Goal: Communication & Community: Share content

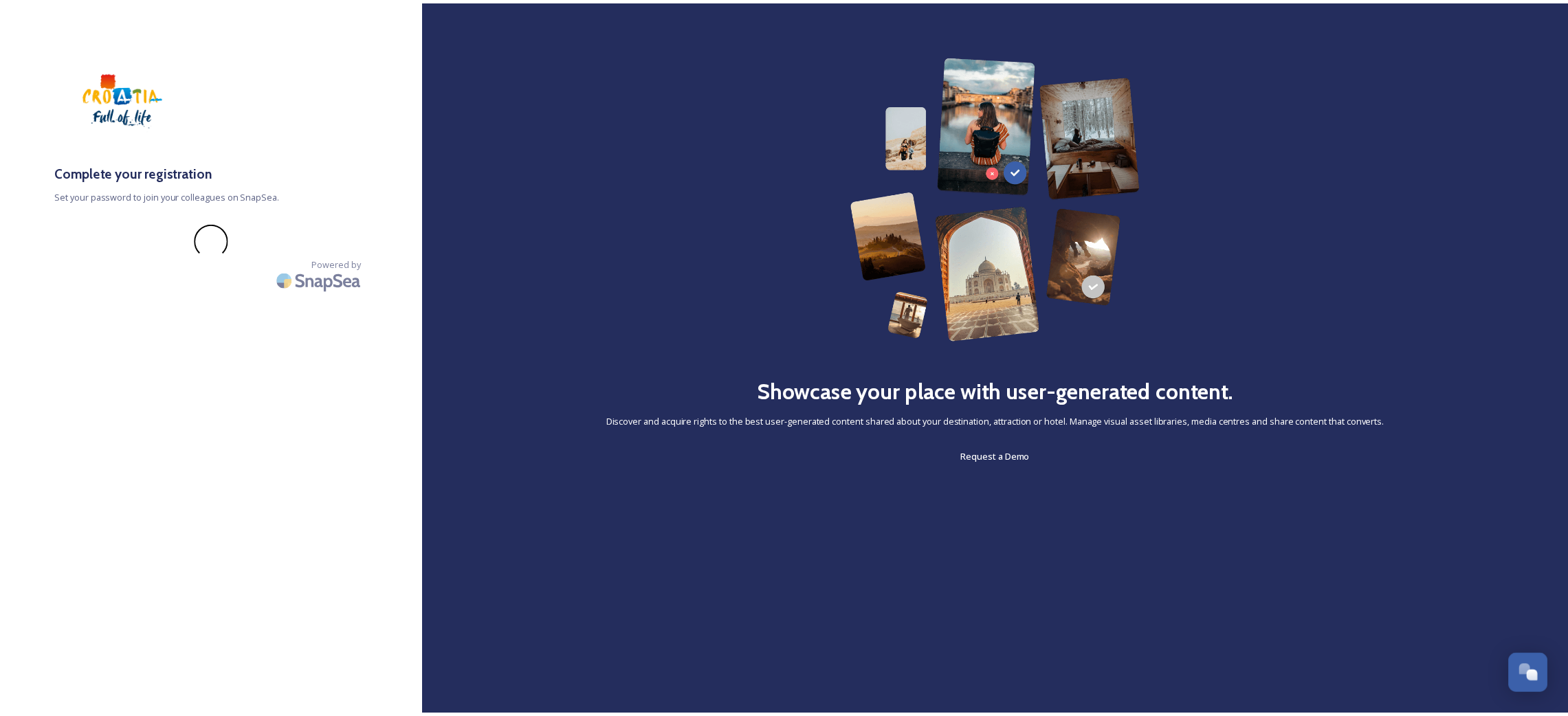
scroll to position [796, 0]
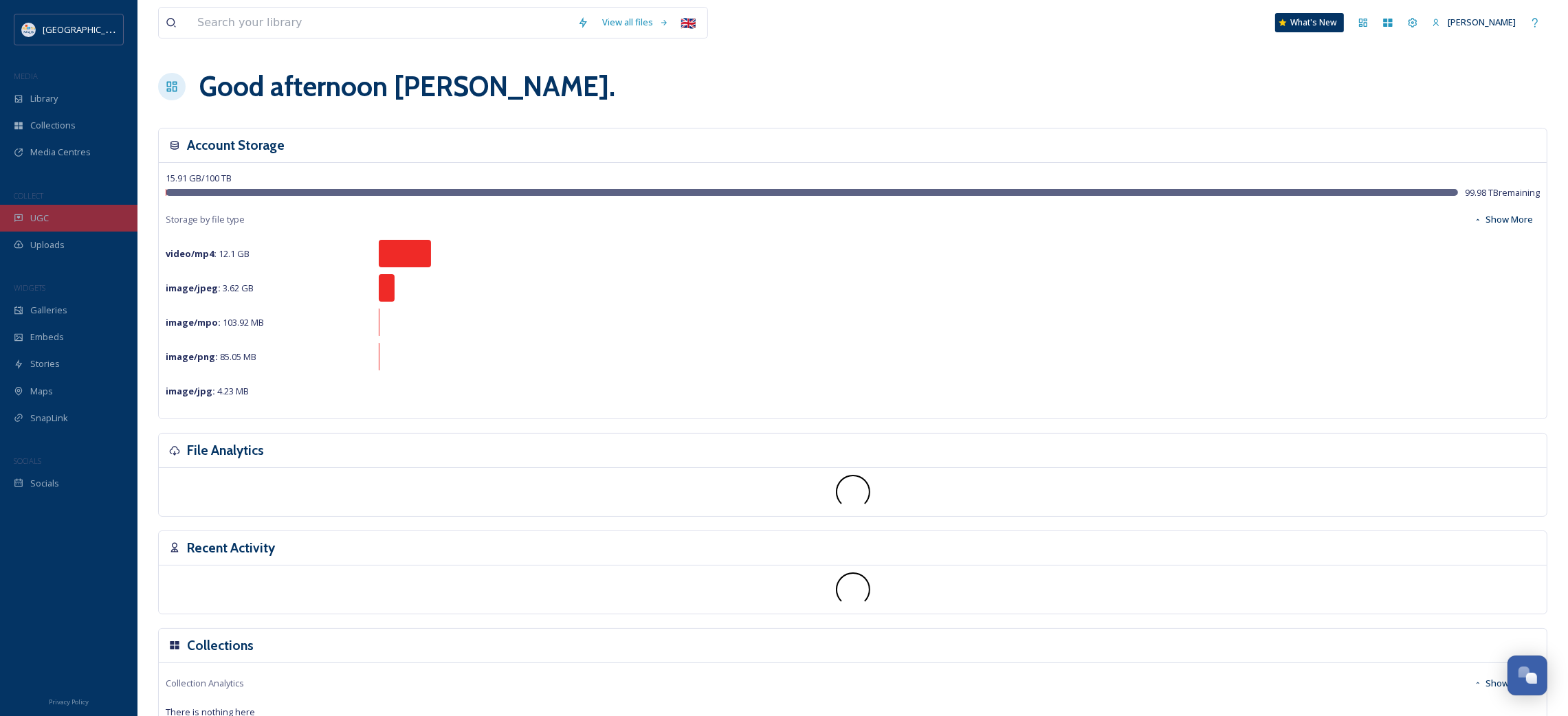
click at [69, 212] on div "UGC" at bounding box center [68, 218] width 137 height 26
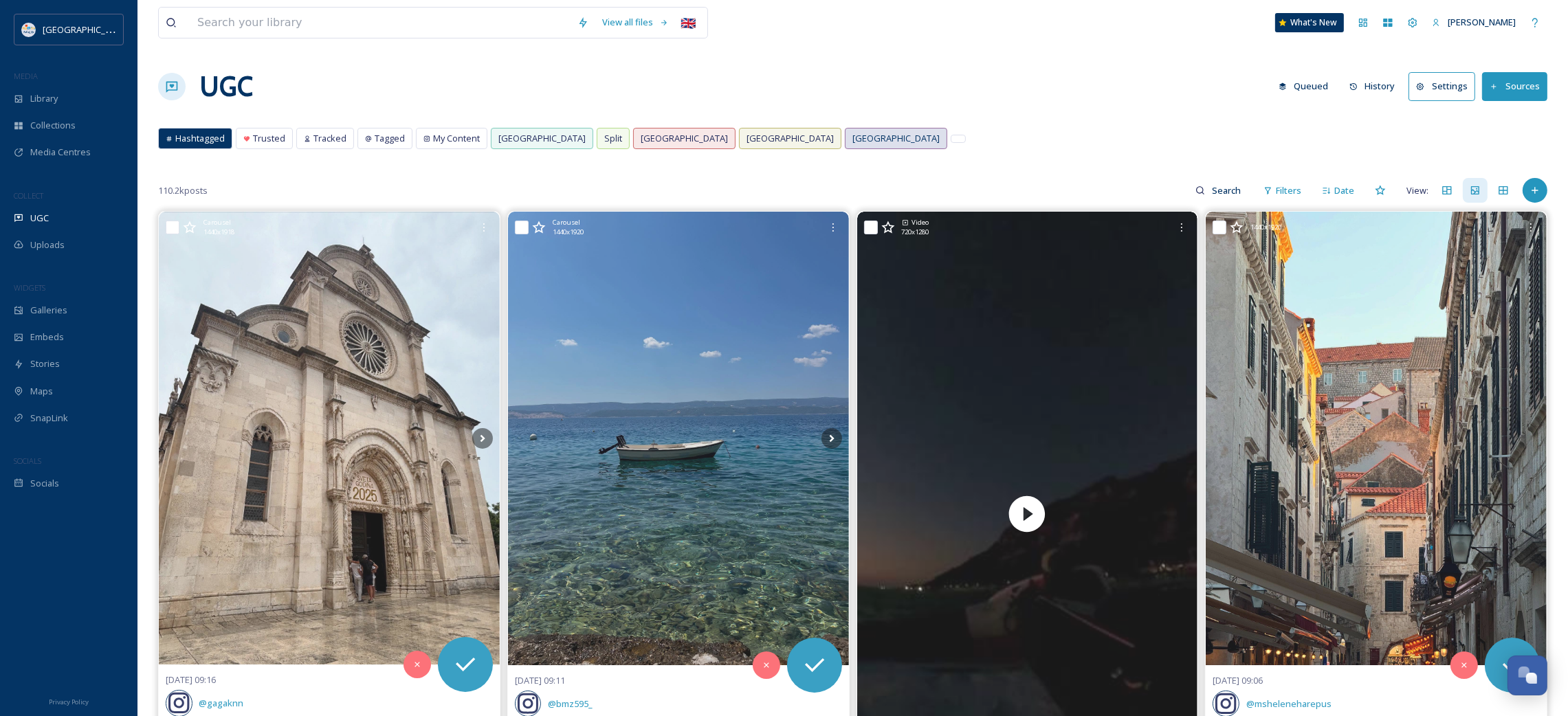
click at [853, 136] on span "[GEOGRAPHIC_DATA]" at bounding box center [896, 138] width 87 height 13
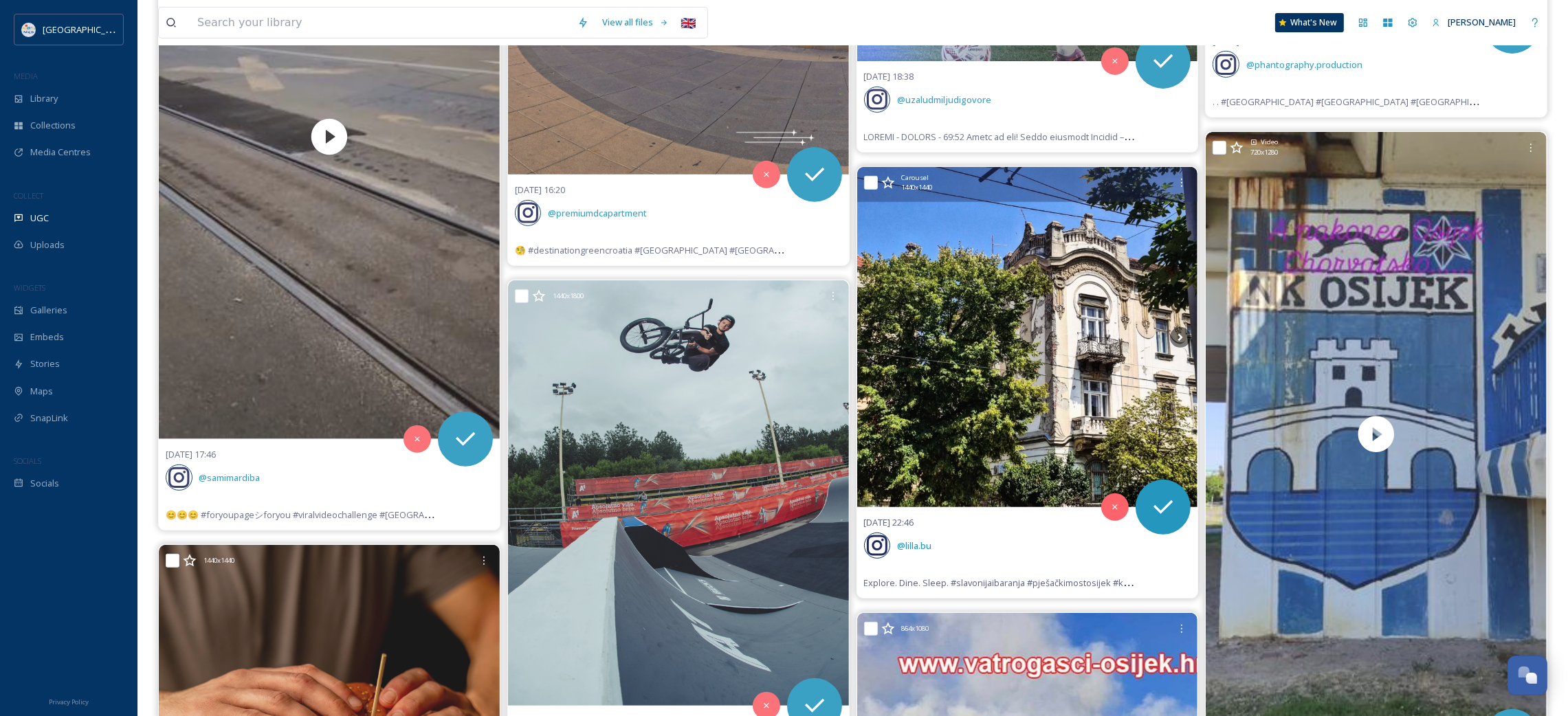
scroll to position [822, 0]
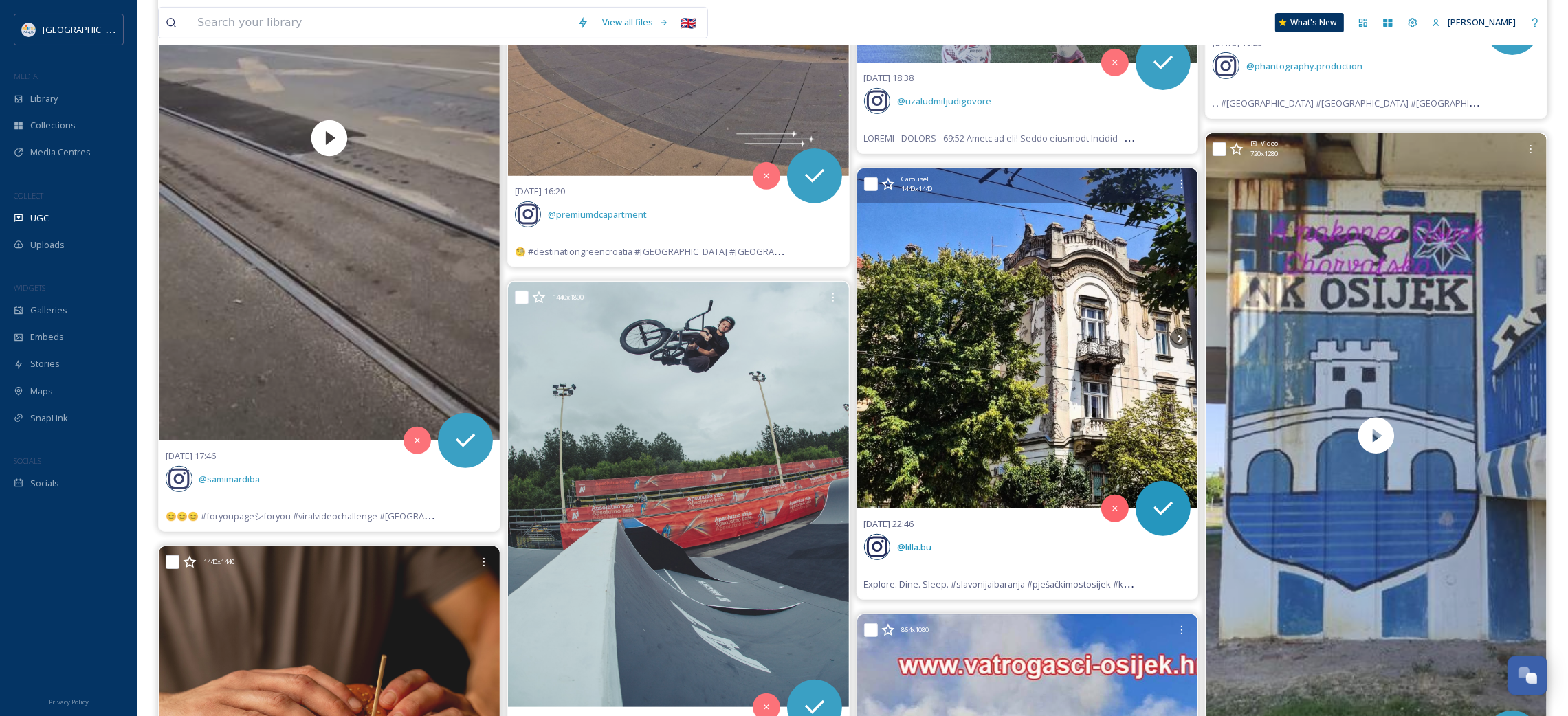
click at [984, 341] on img at bounding box center [1028, 339] width 341 height 341
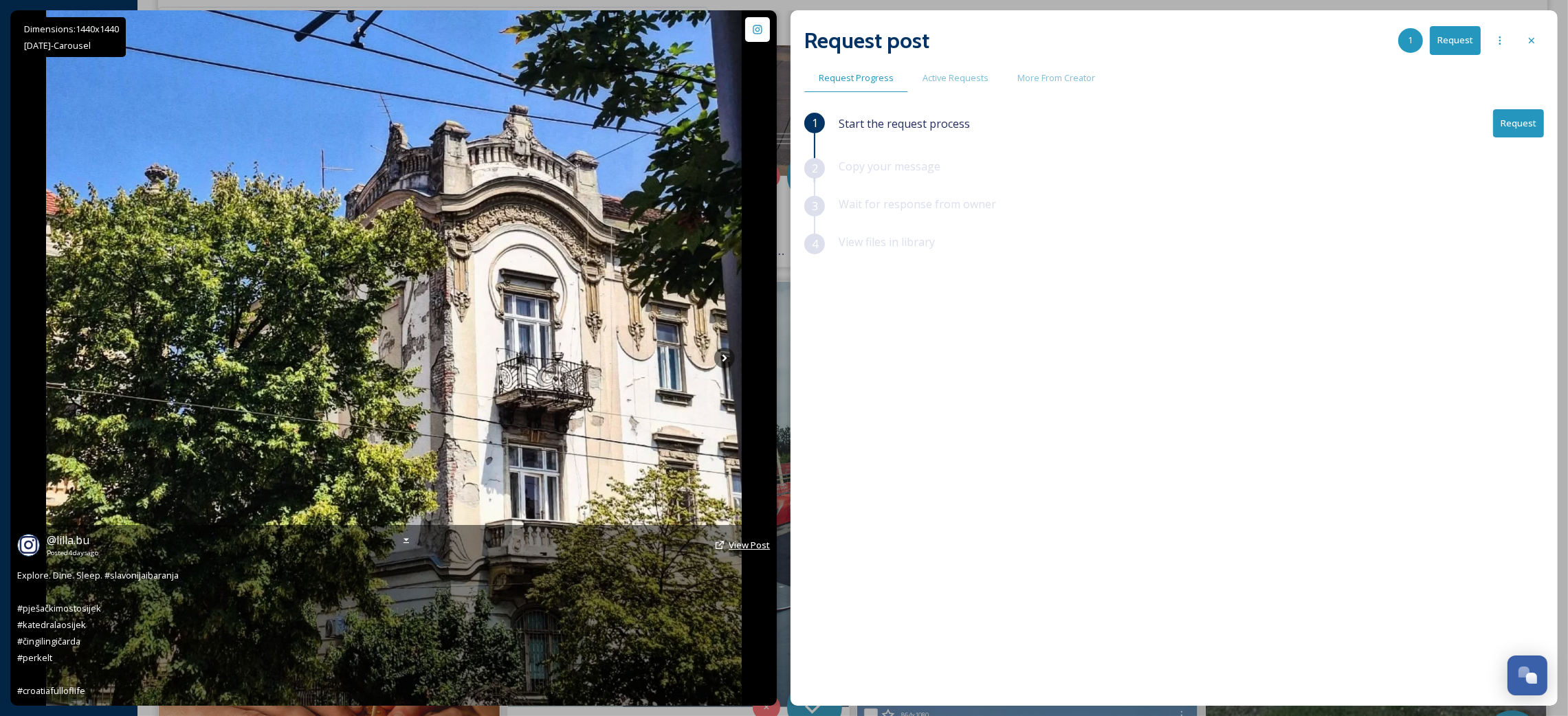
click at [748, 542] on span "View Post" at bounding box center [749, 544] width 42 height 12
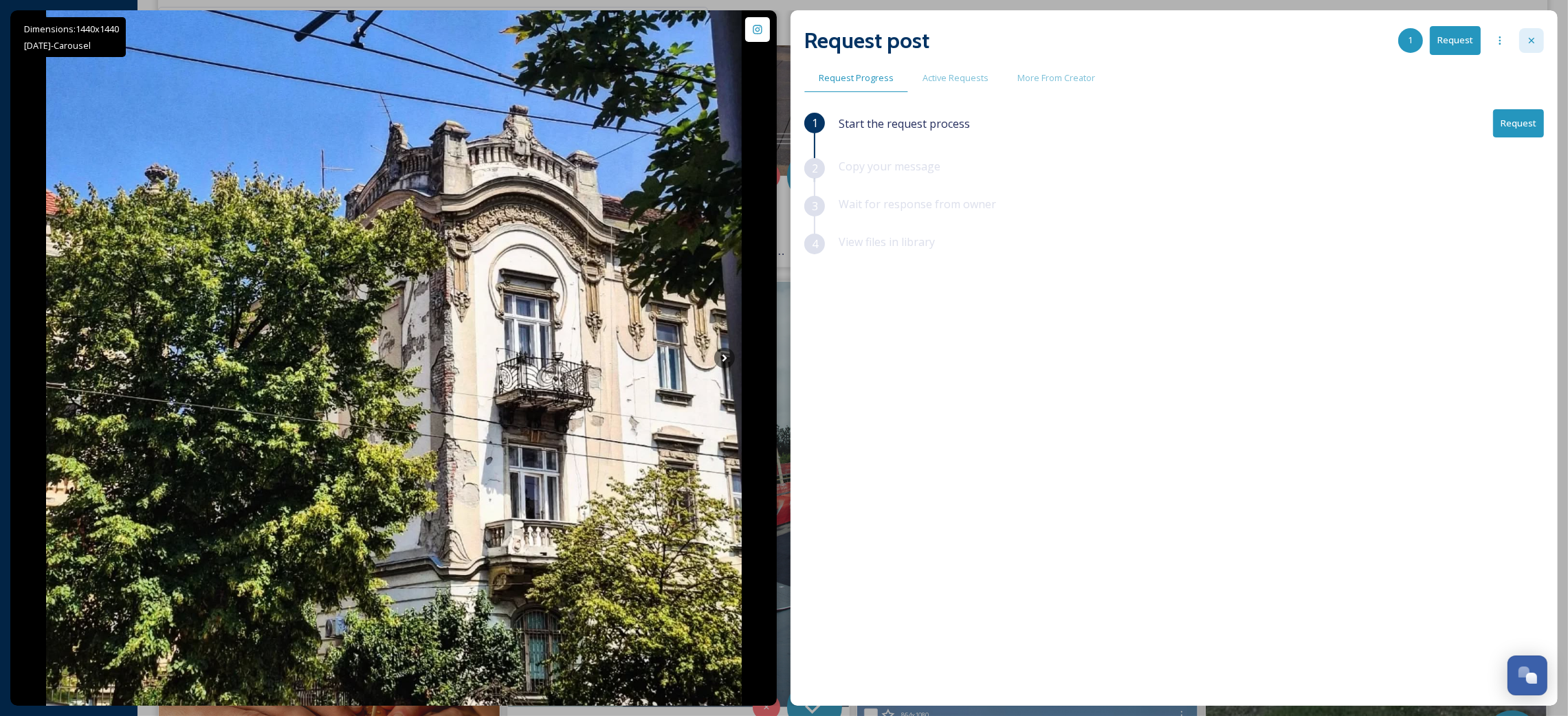
click at [1526, 45] on icon at bounding box center [1532, 41] width 11 height 11
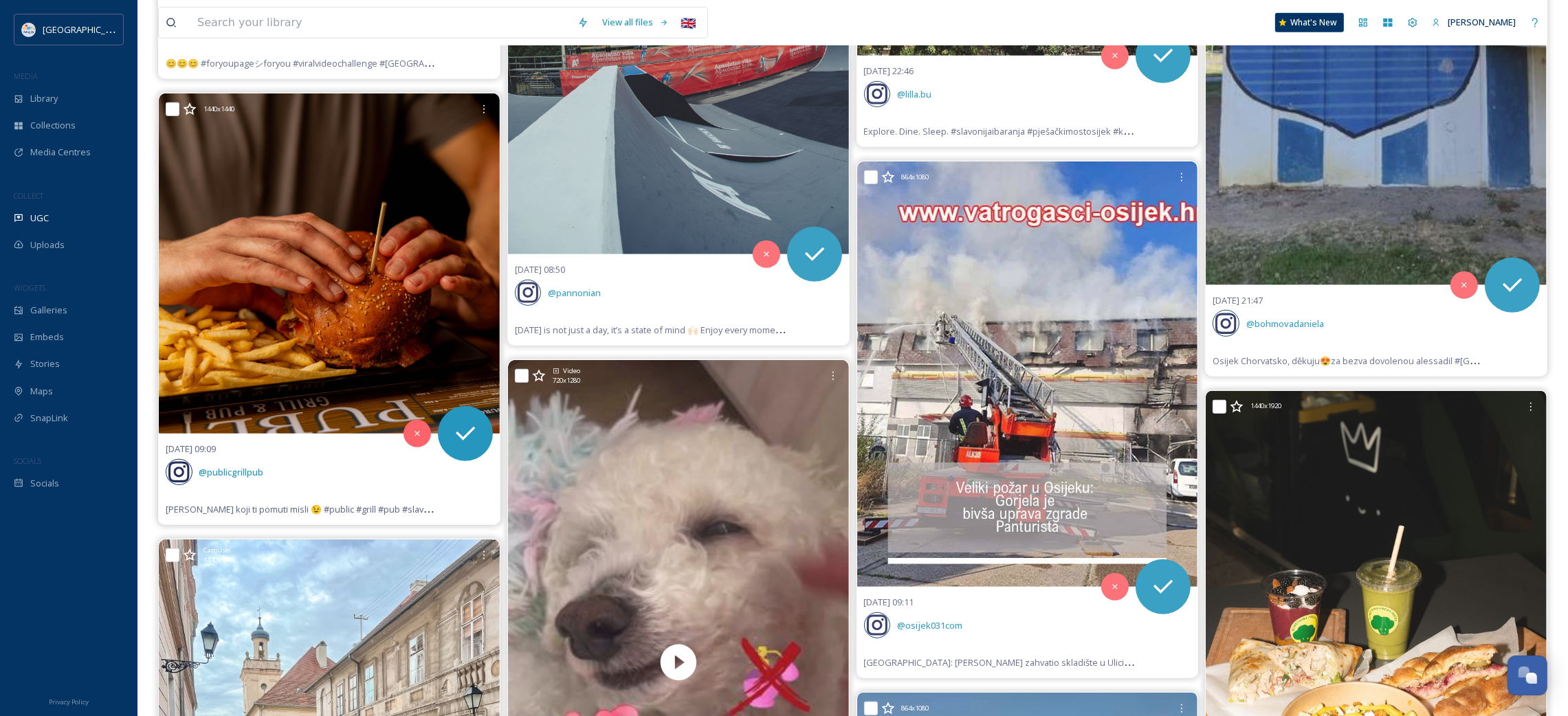
scroll to position [1749, 0]
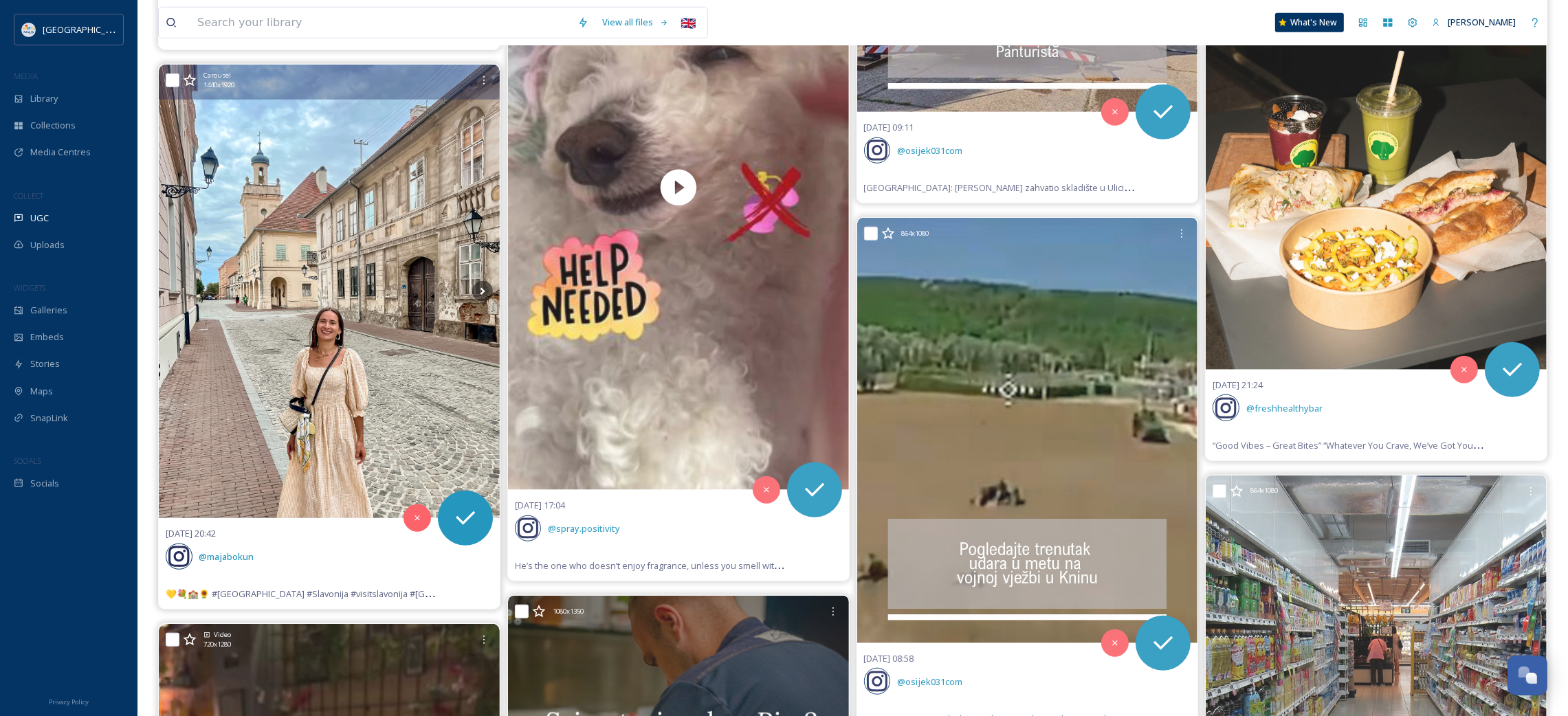
click at [306, 391] on img at bounding box center [329, 291] width 341 height 454
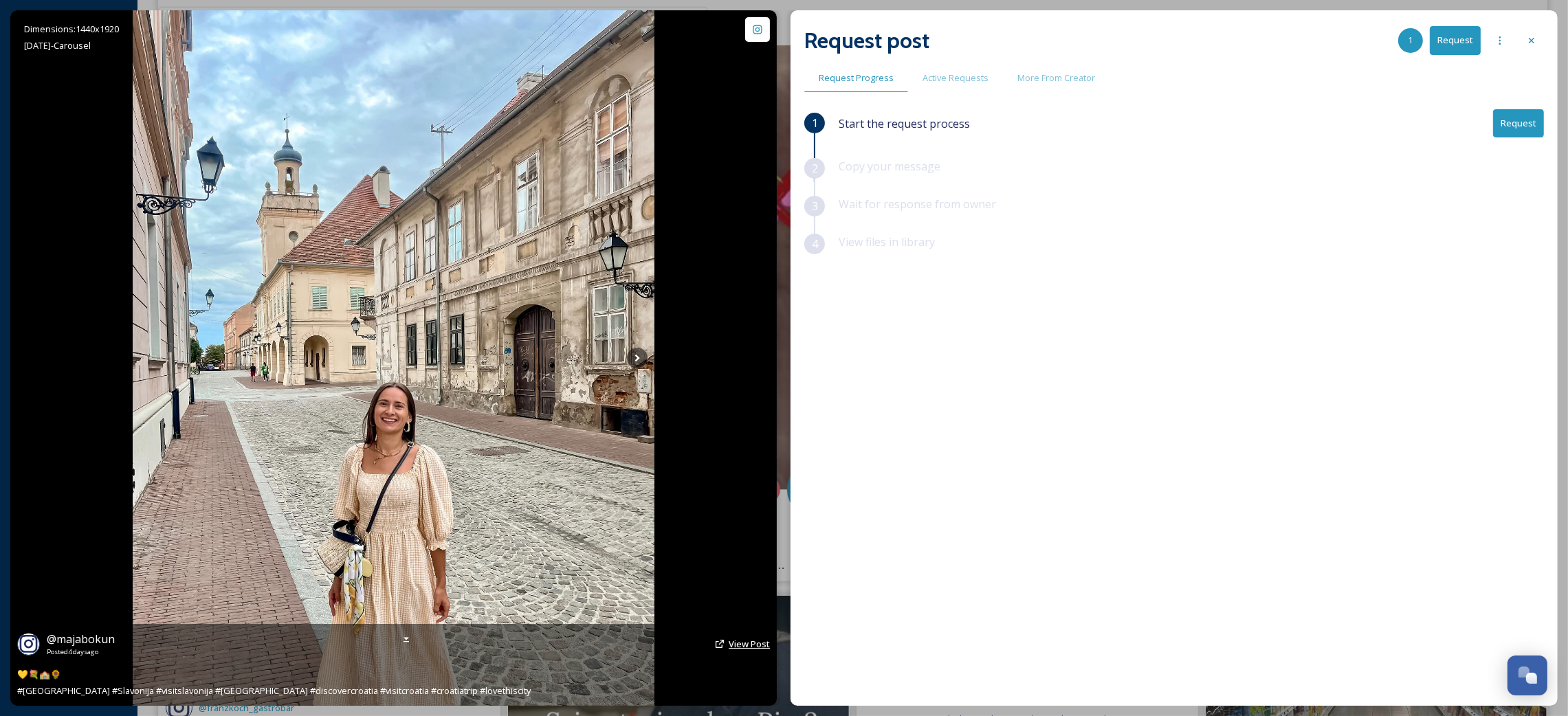
click at [748, 640] on span "View Post" at bounding box center [749, 643] width 42 height 12
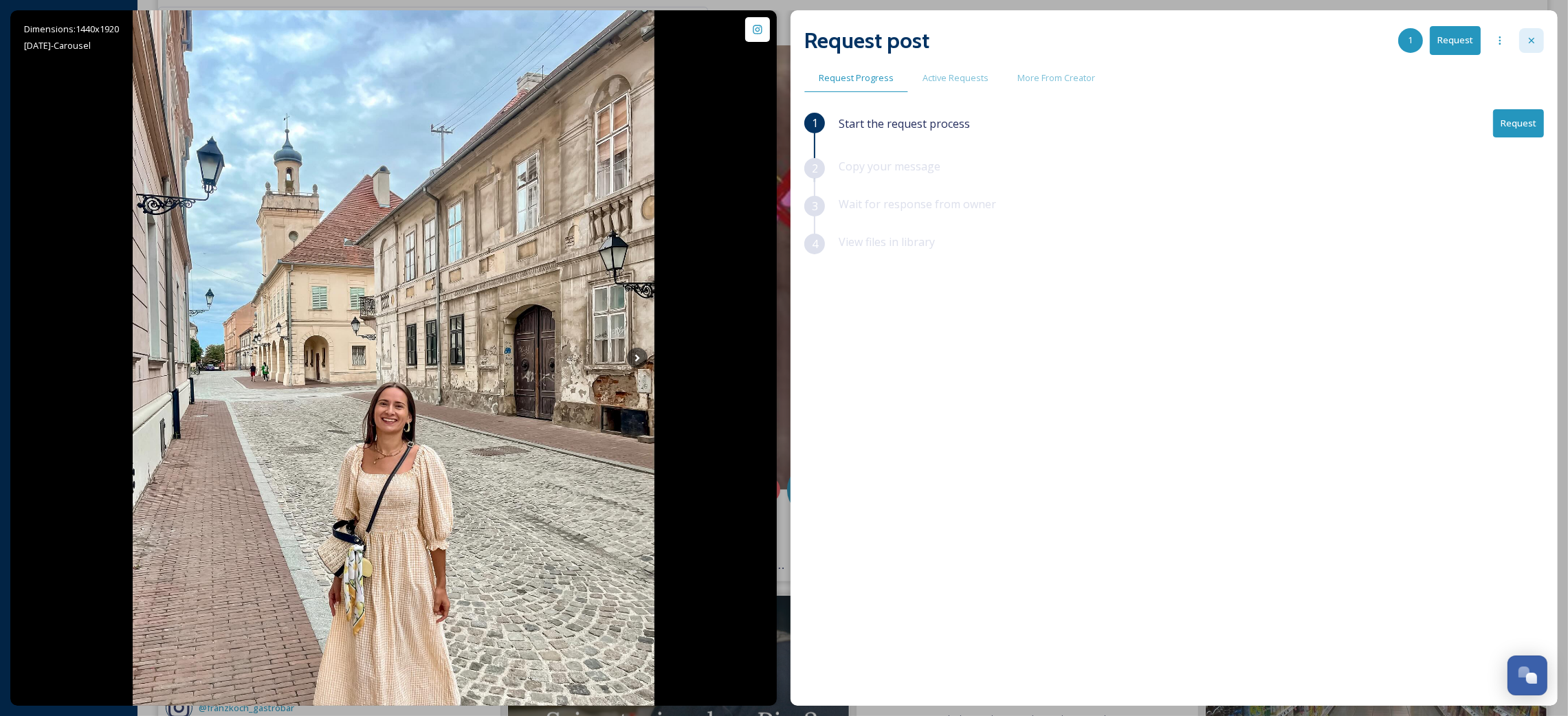
click at [1525, 44] on div at bounding box center [1531, 41] width 25 height 25
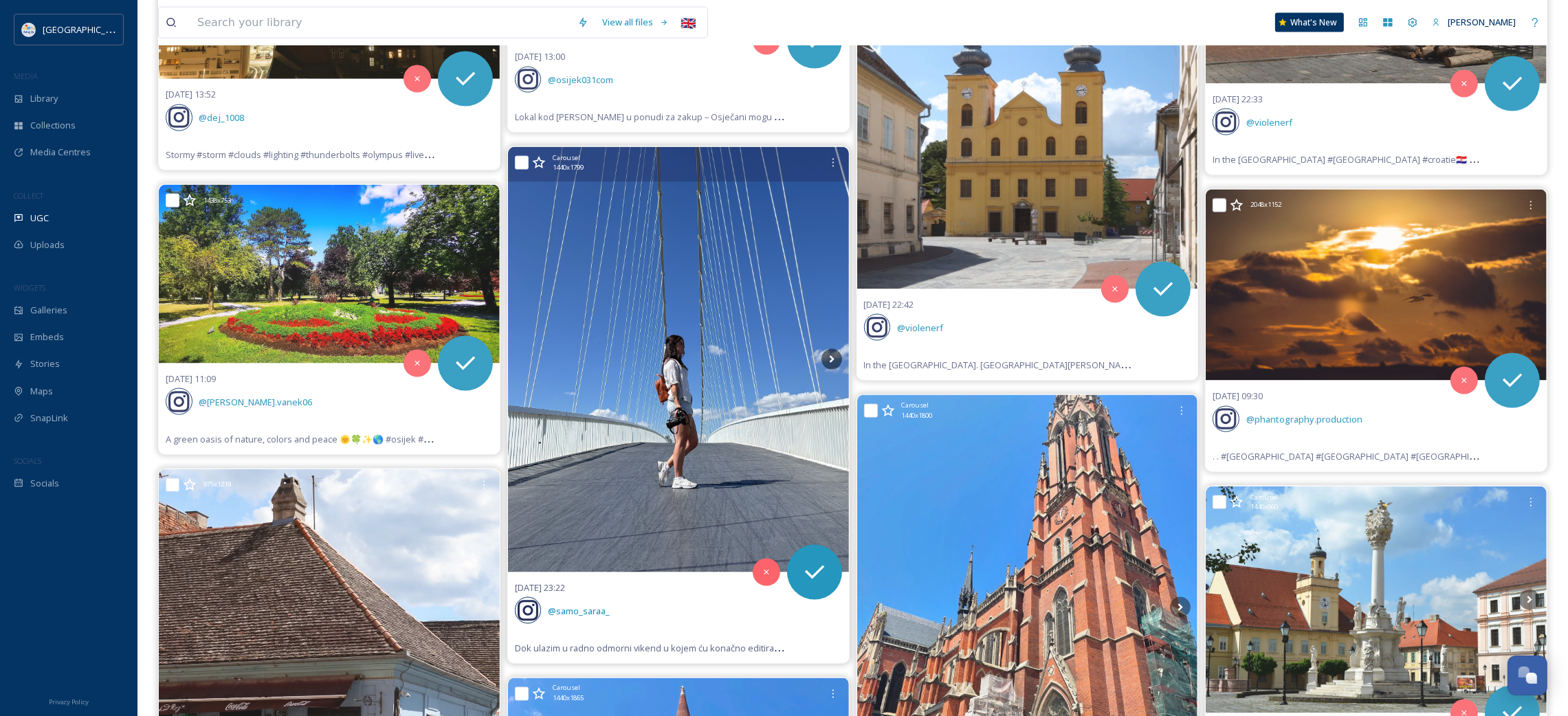
scroll to position [3295, 0]
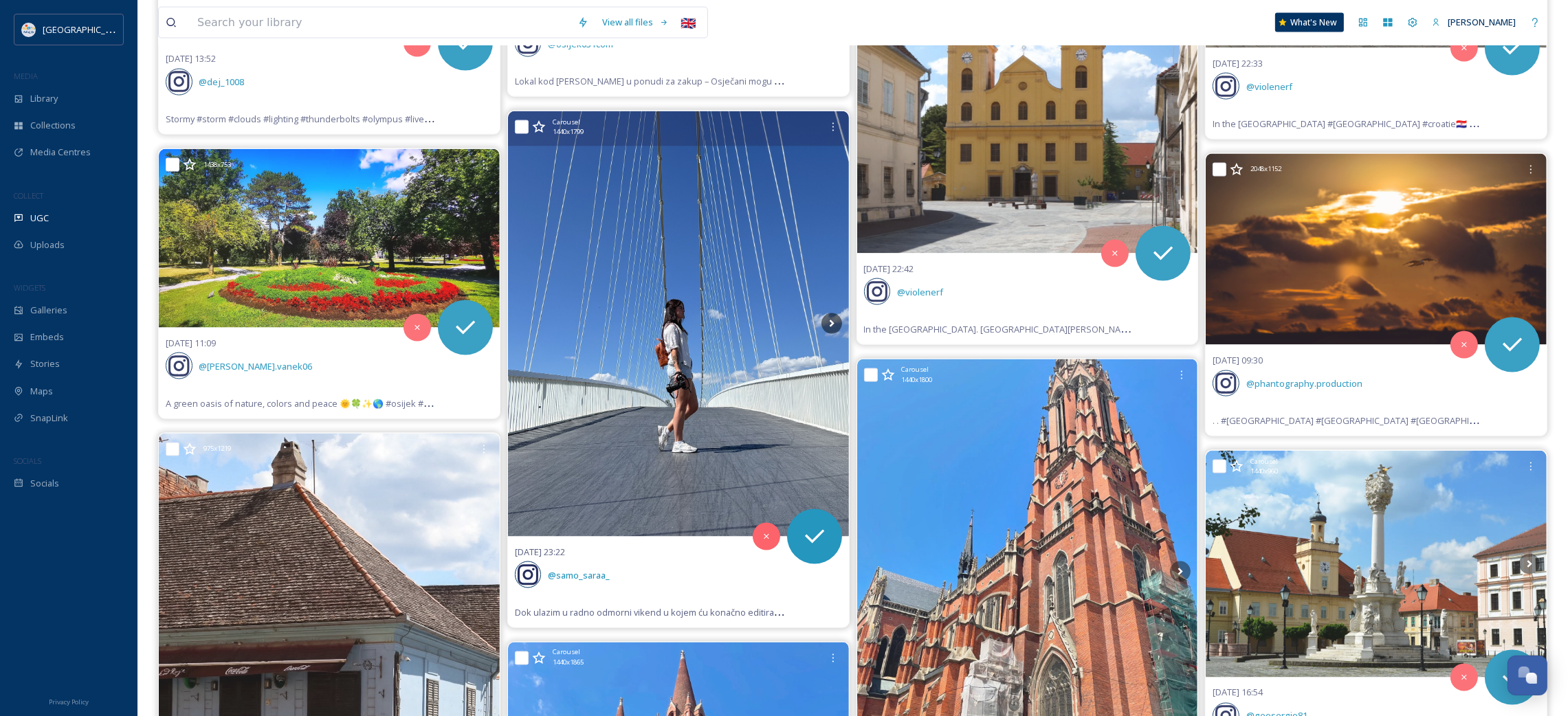
click at [676, 410] on img at bounding box center [678, 324] width 341 height 426
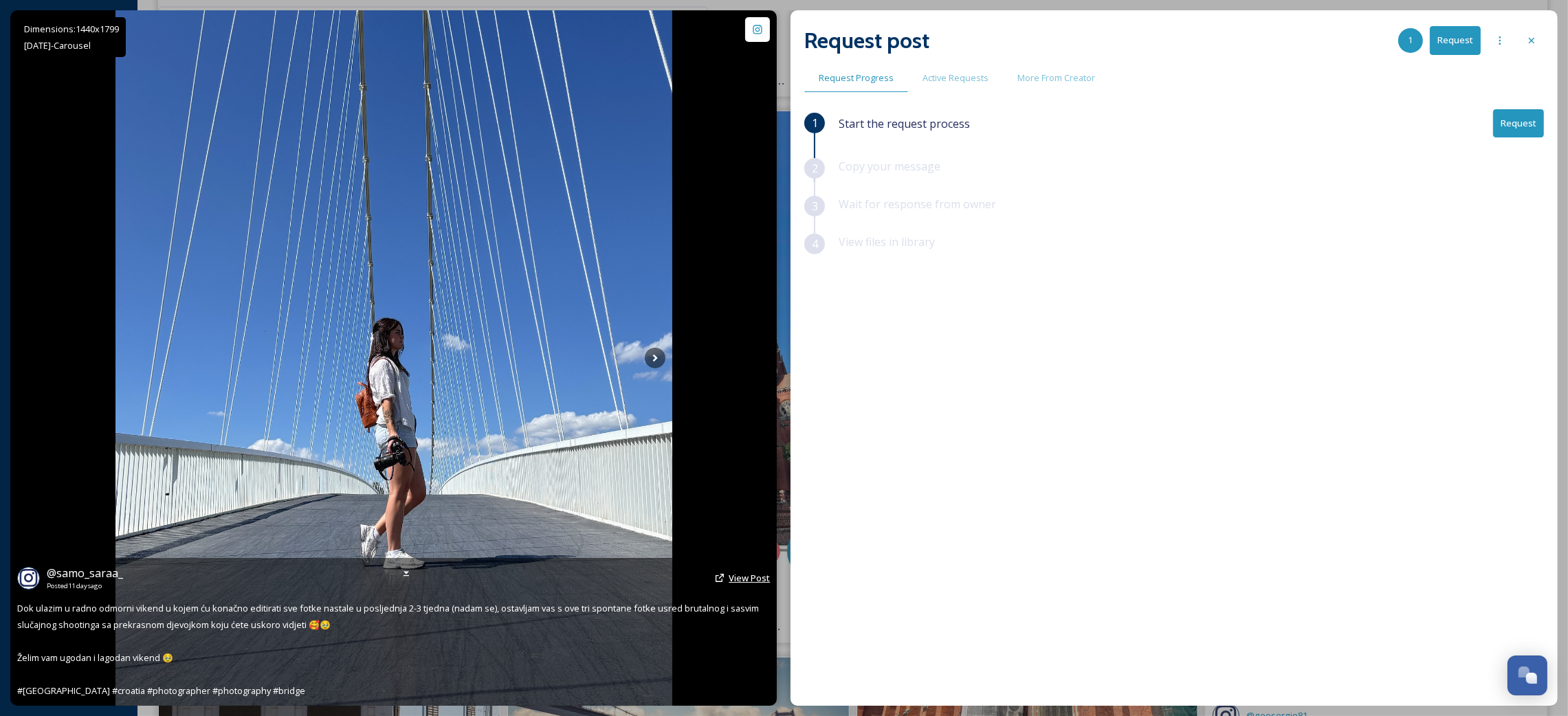
click at [731, 580] on span "View Post" at bounding box center [749, 577] width 42 height 12
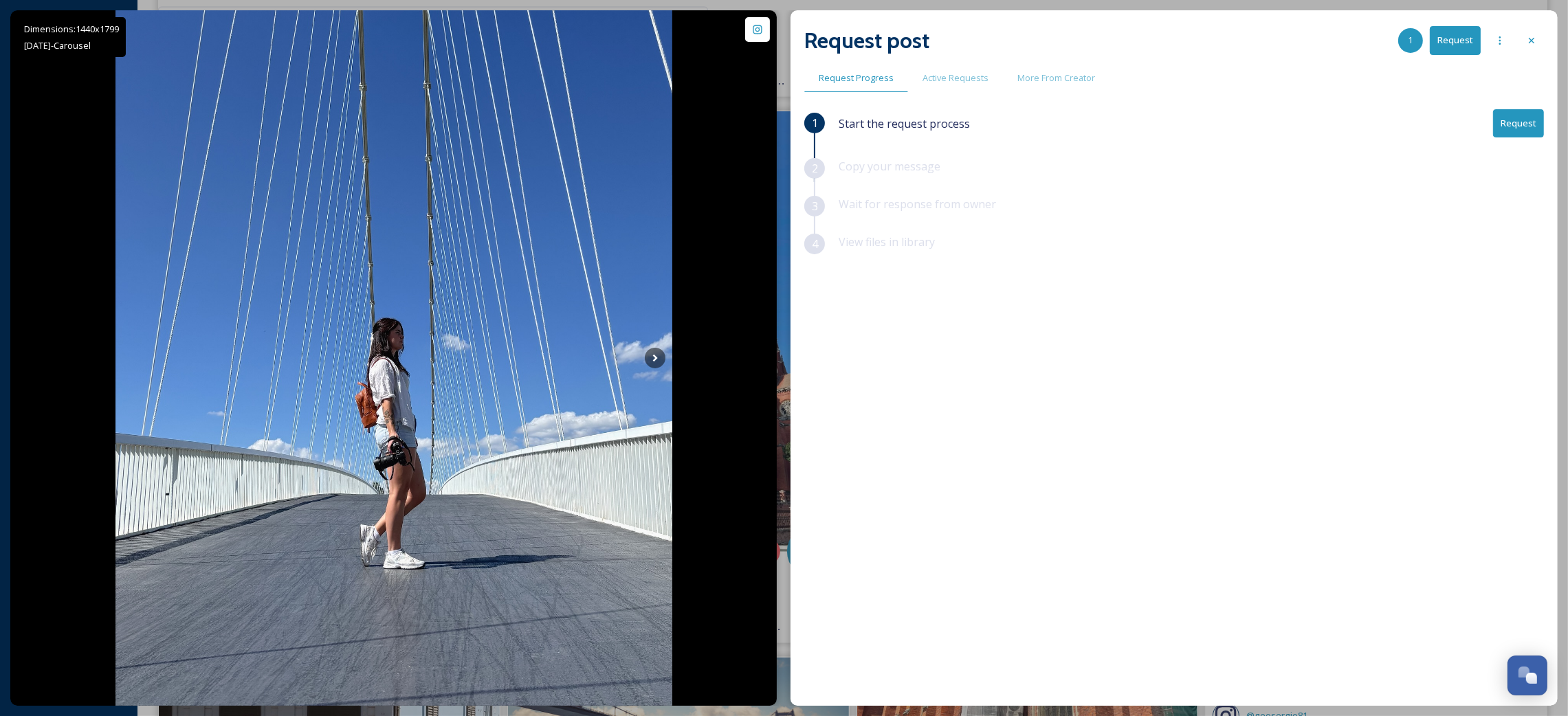
click at [1528, 45] on div at bounding box center [1531, 41] width 25 height 25
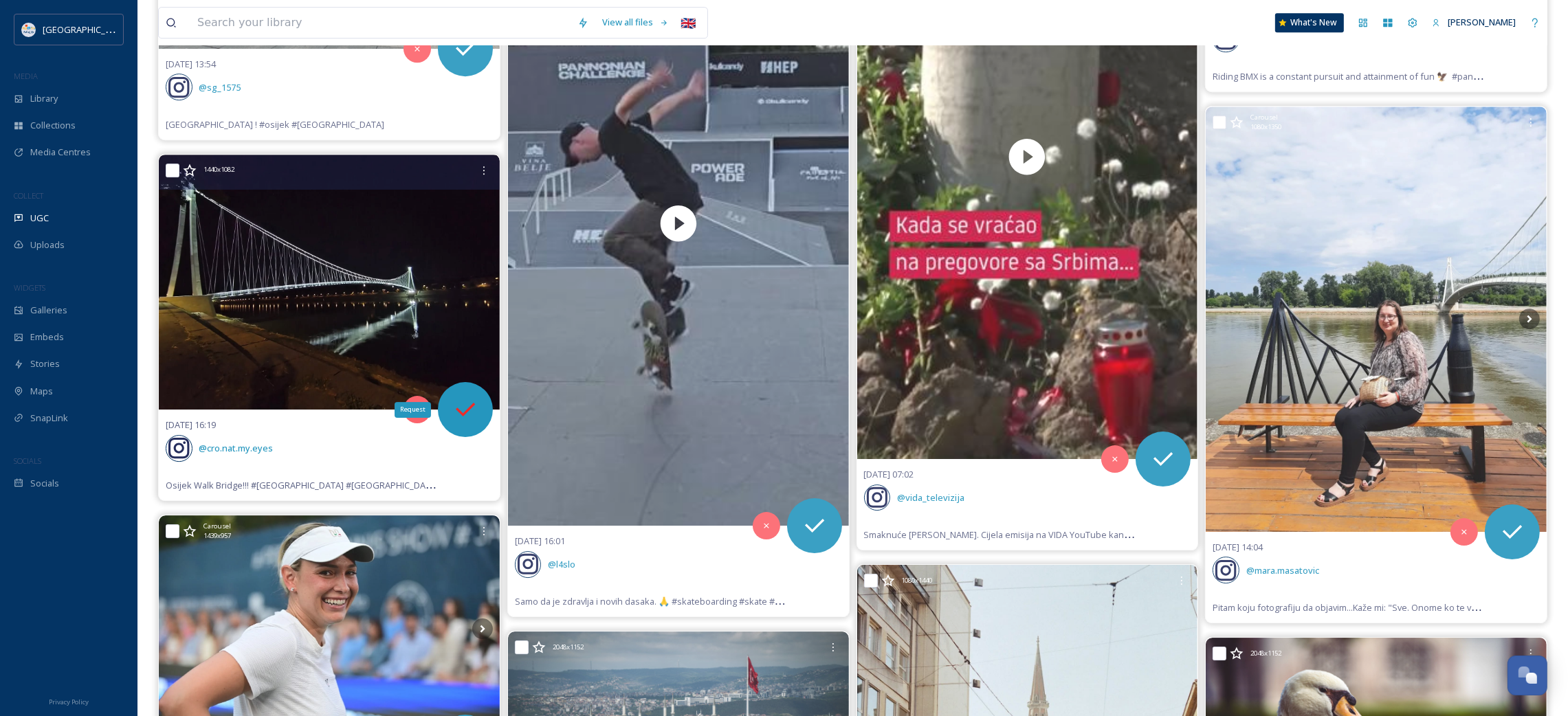
scroll to position [7005, 0]
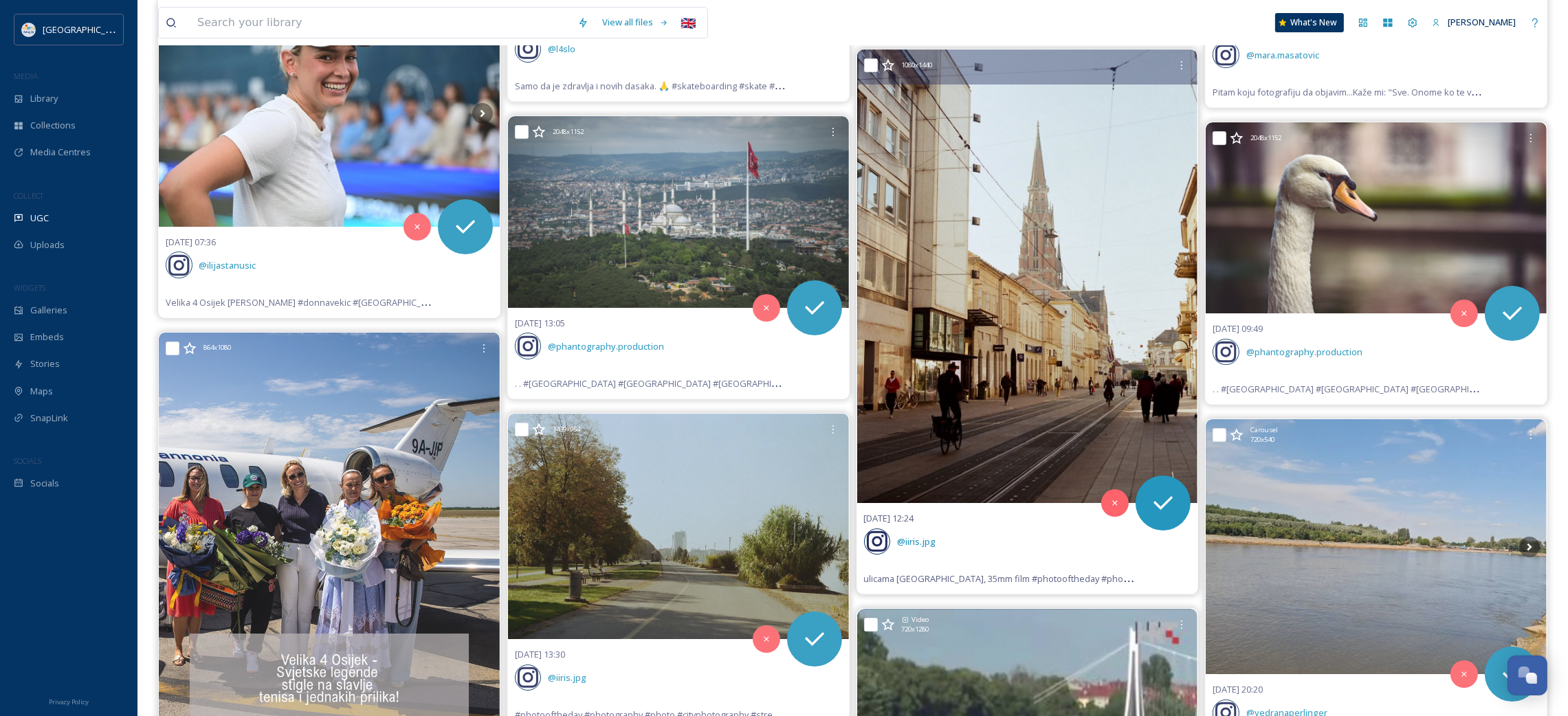
click at [987, 364] on img at bounding box center [1028, 276] width 341 height 454
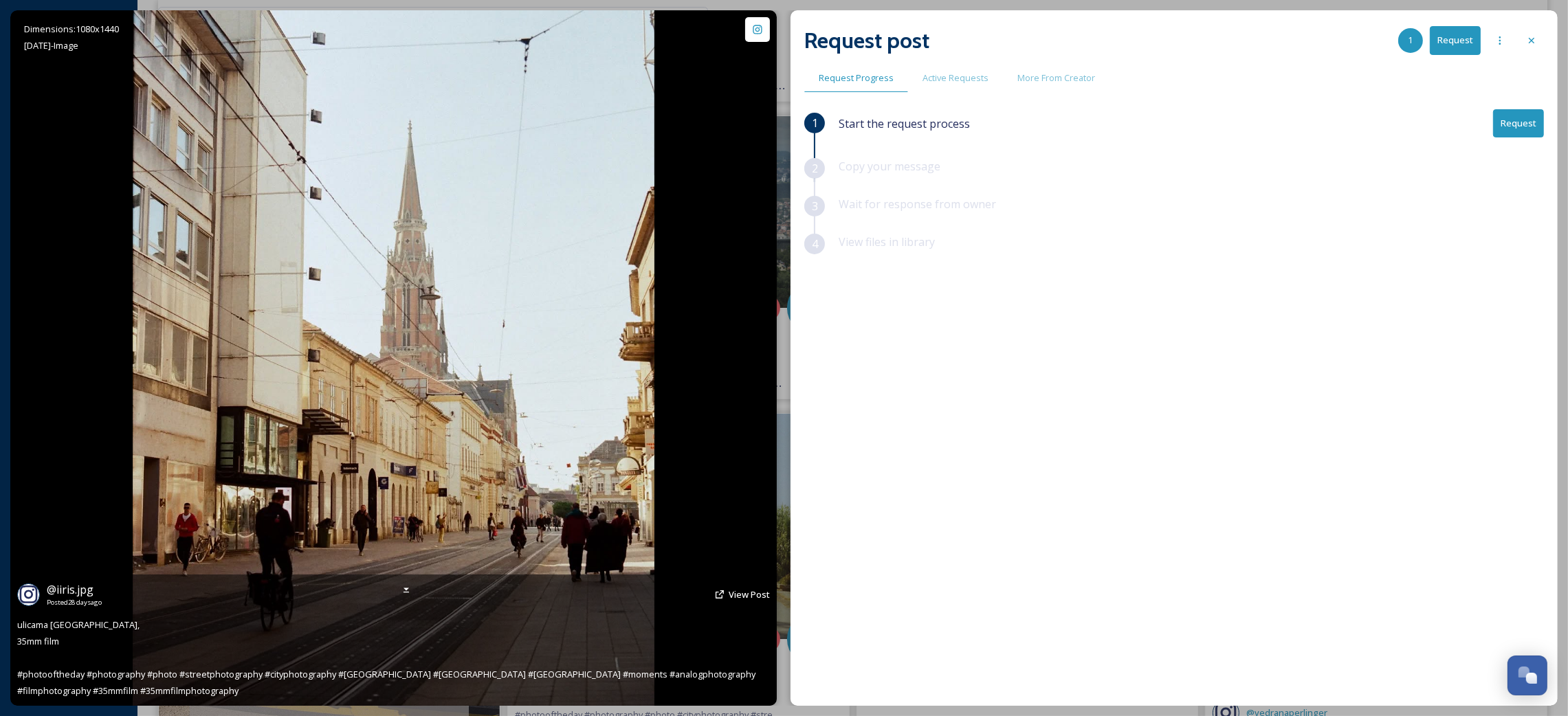
click at [727, 594] on div "@ iiris.jpg Posted [DATE] View Post" at bounding box center [393, 594] width 752 height 26
click at [737, 594] on span "View Post" at bounding box center [749, 594] width 42 height 12
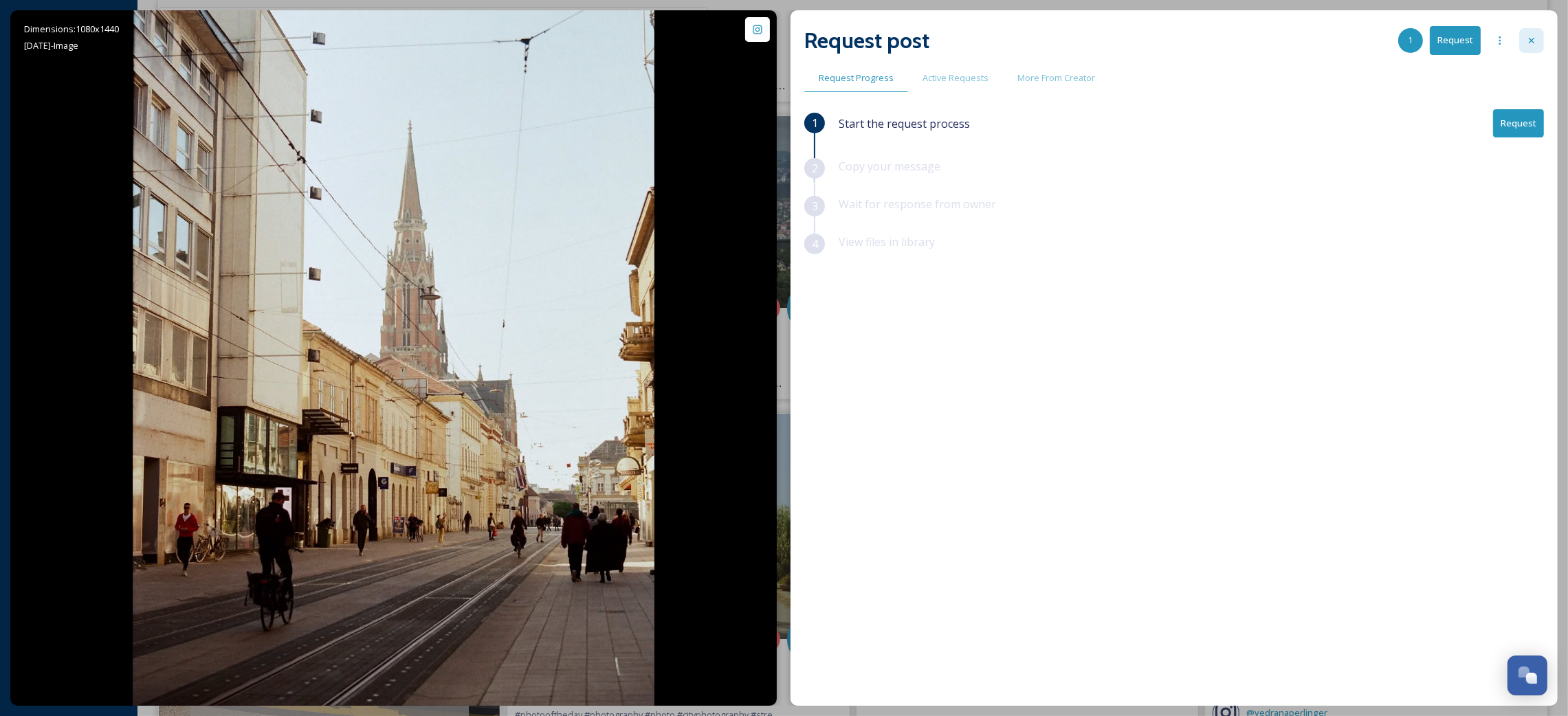
click at [1524, 36] on div at bounding box center [1531, 41] width 25 height 25
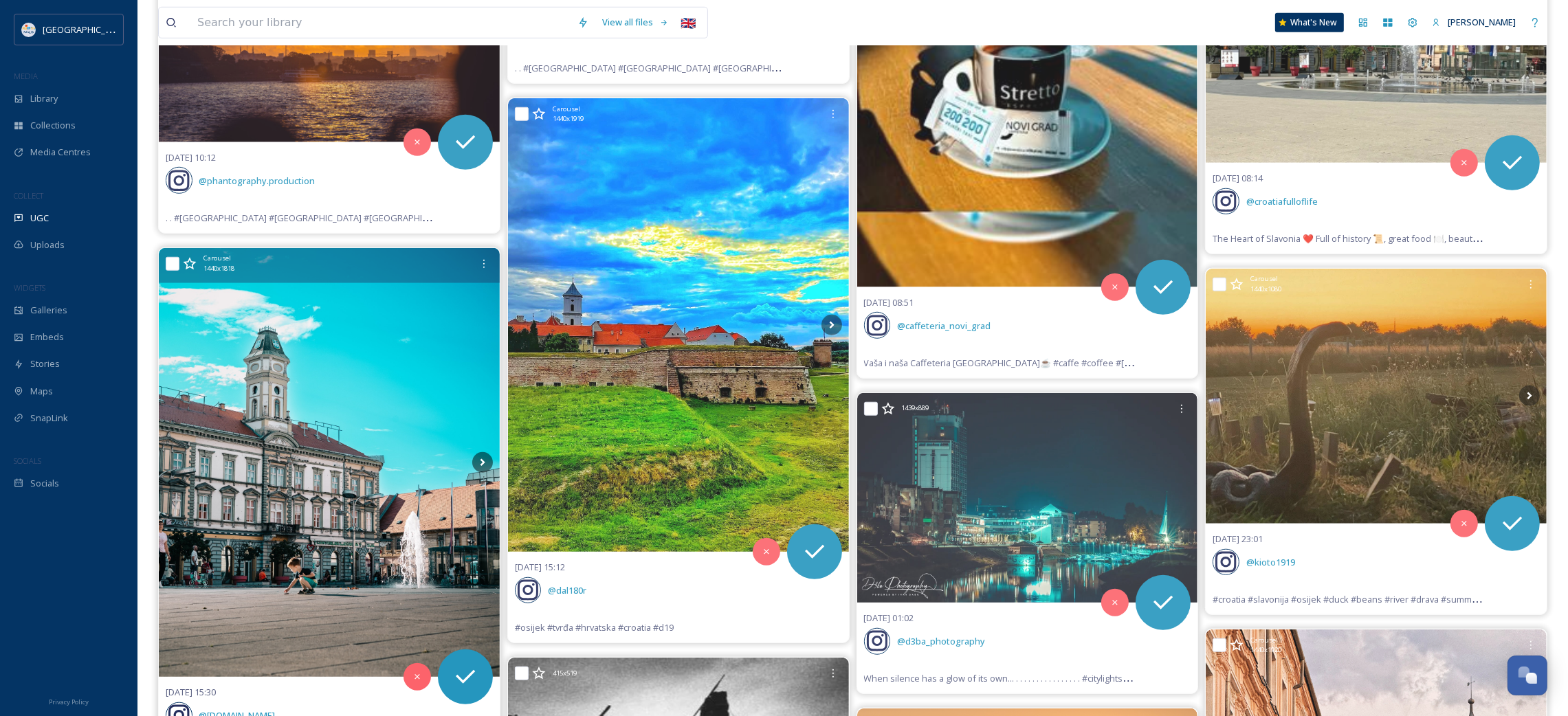
scroll to position [9581, 0]
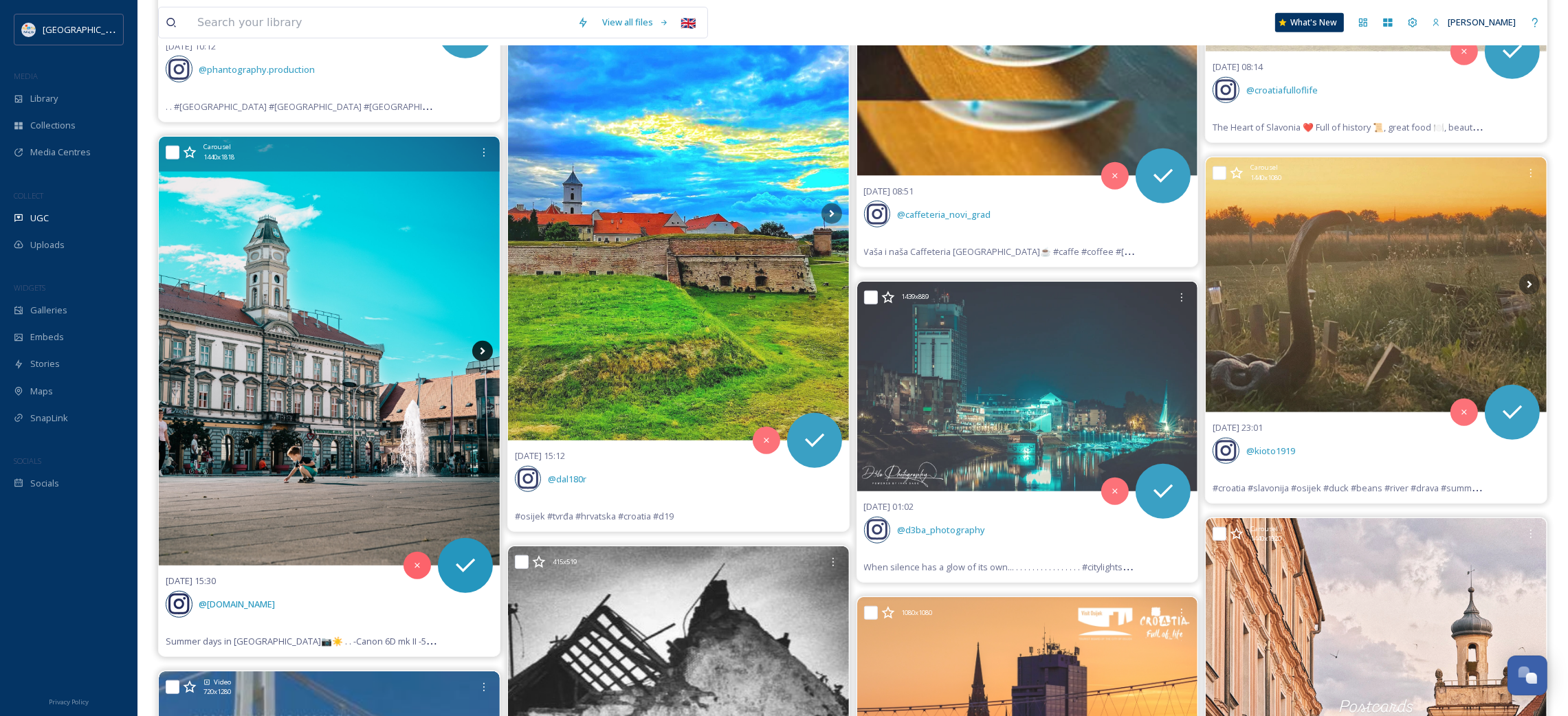
click at [481, 353] on icon at bounding box center [482, 352] width 5 height 8
click at [481, 356] on icon at bounding box center [482, 352] width 5 height 8
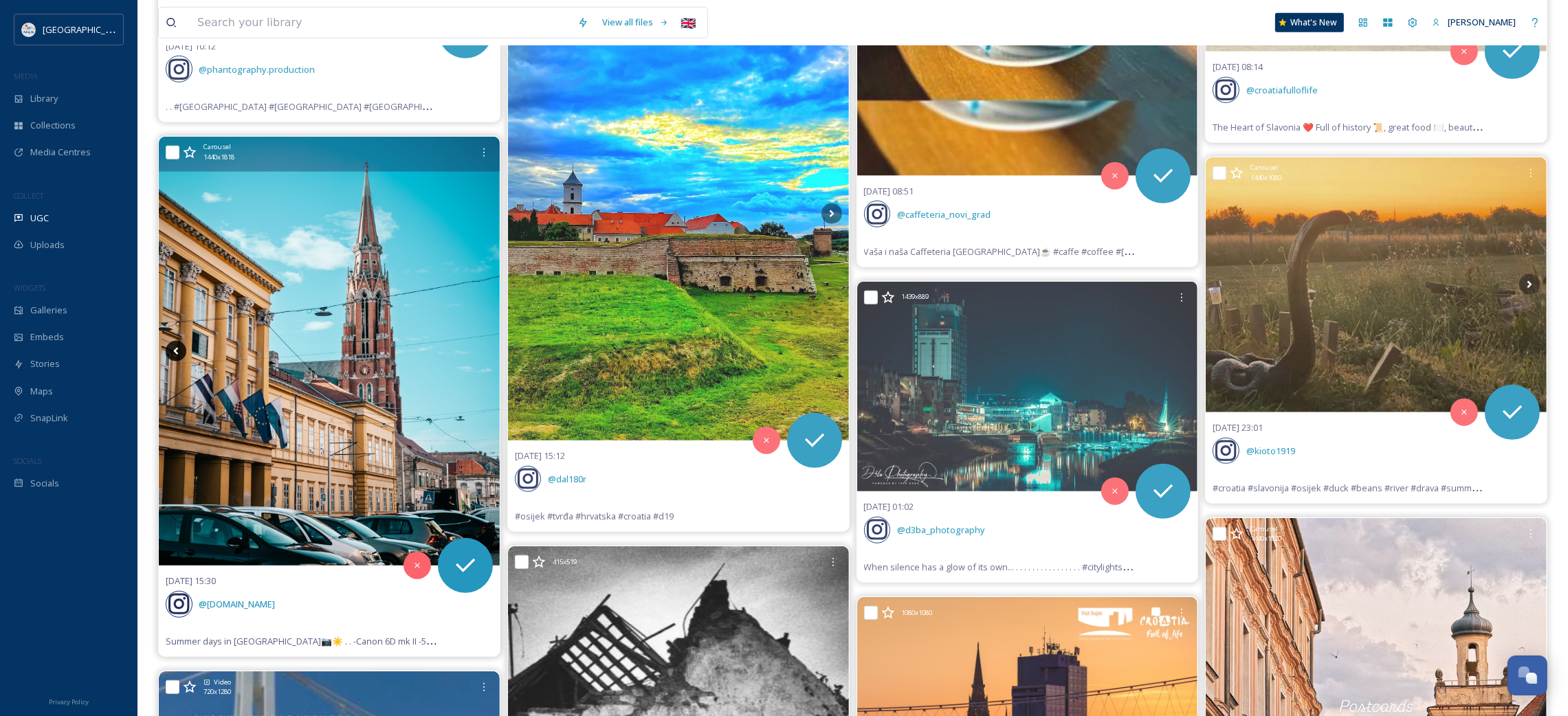
click at [180, 354] on icon at bounding box center [176, 351] width 21 height 21
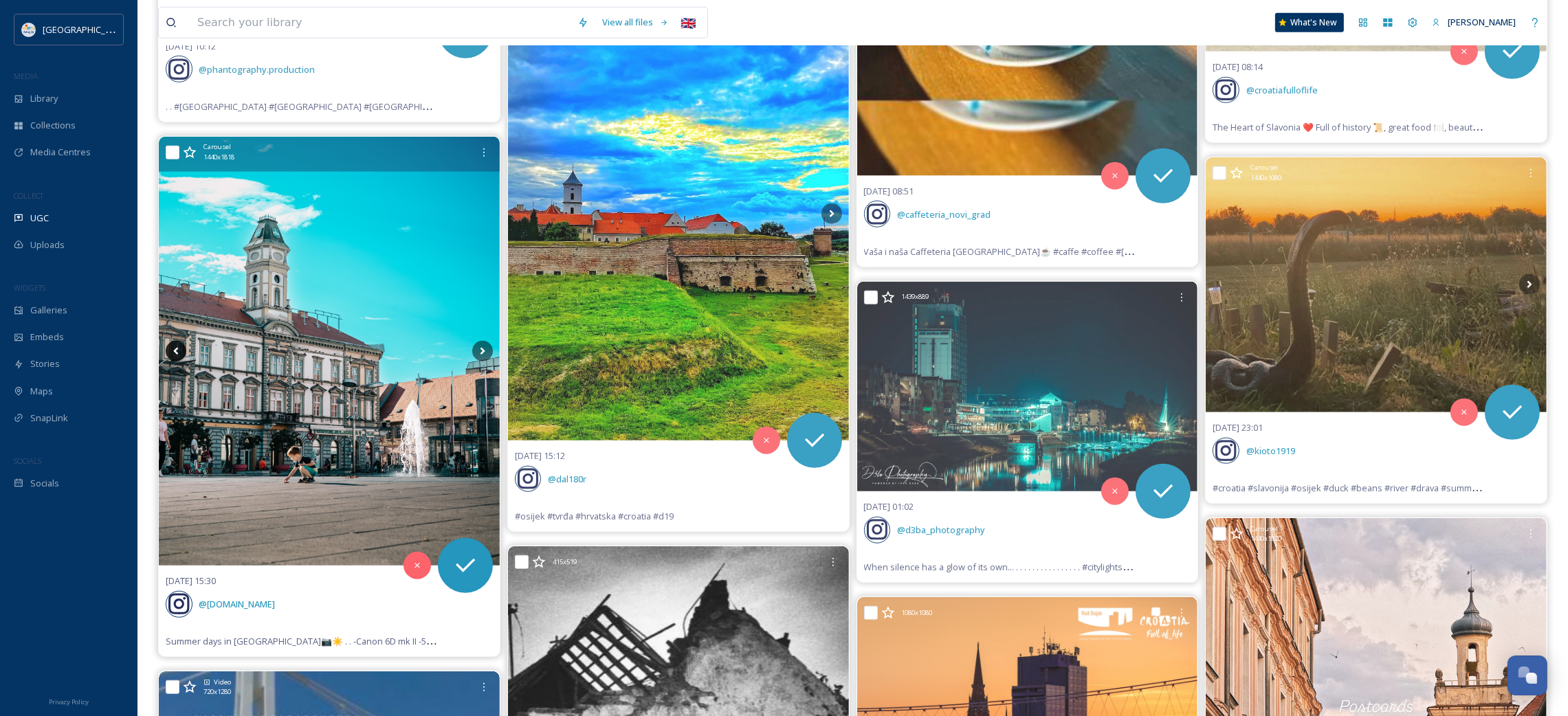
click at [178, 356] on icon at bounding box center [176, 351] width 21 height 21
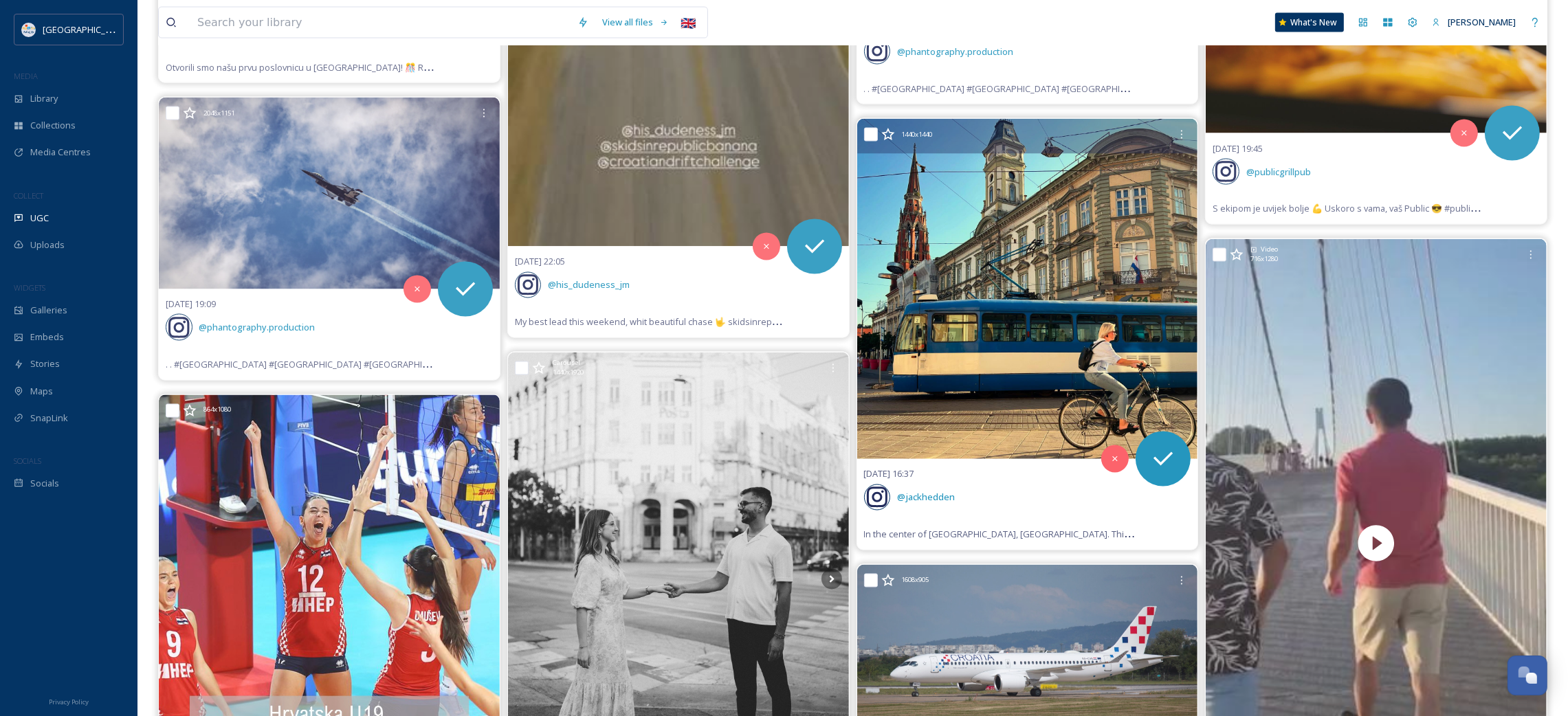
scroll to position [11539, 0]
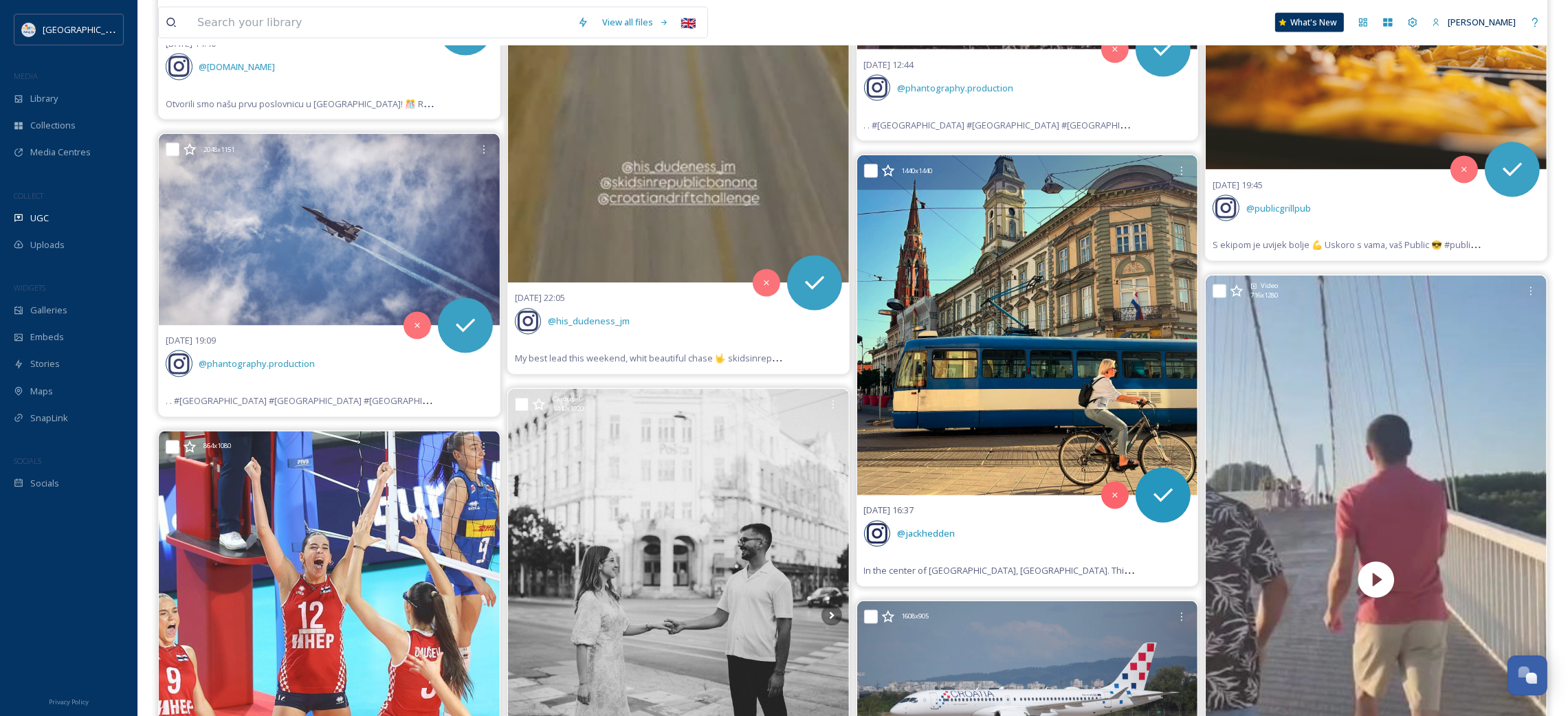
click at [1021, 328] on img at bounding box center [1028, 325] width 341 height 341
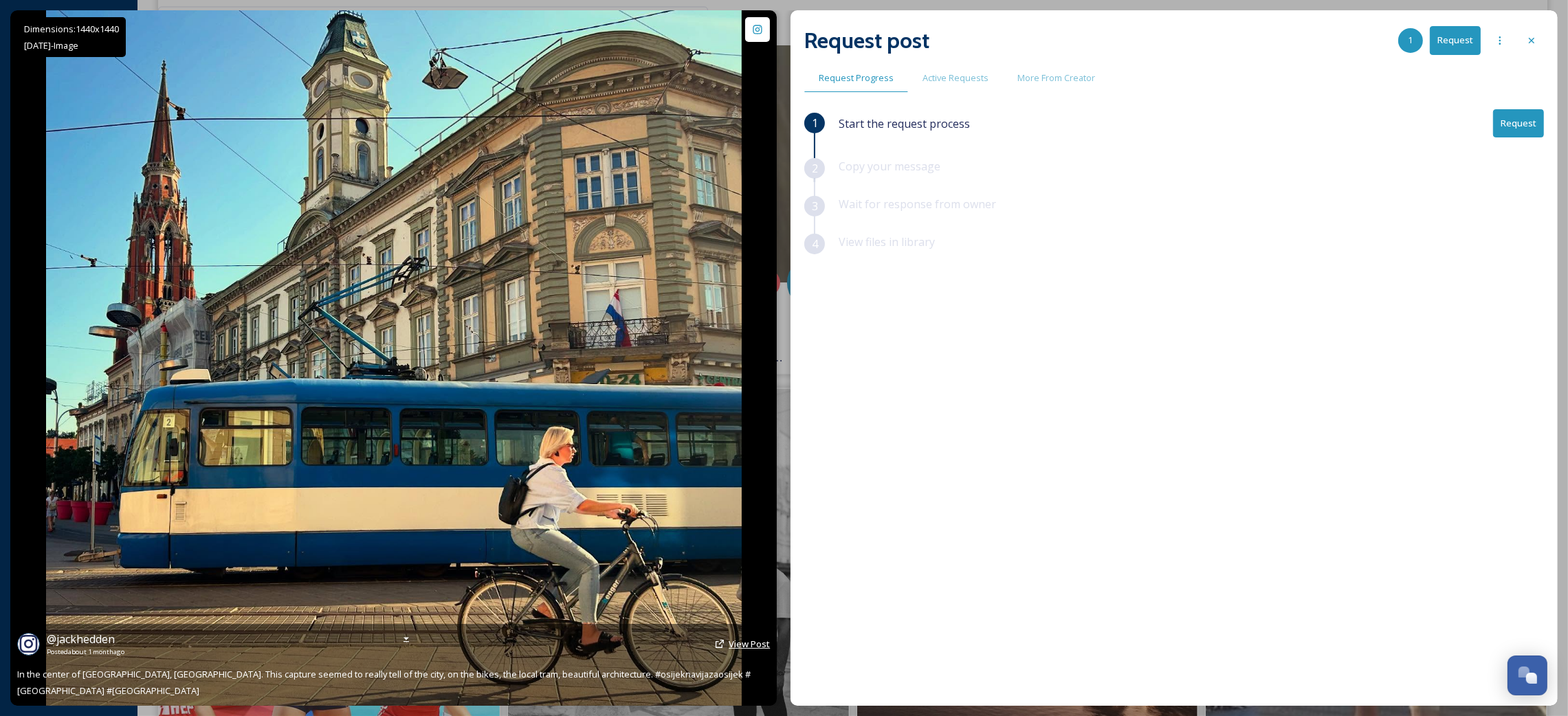
click at [749, 650] on span "View Post" at bounding box center [749, 643] width 42 height 12
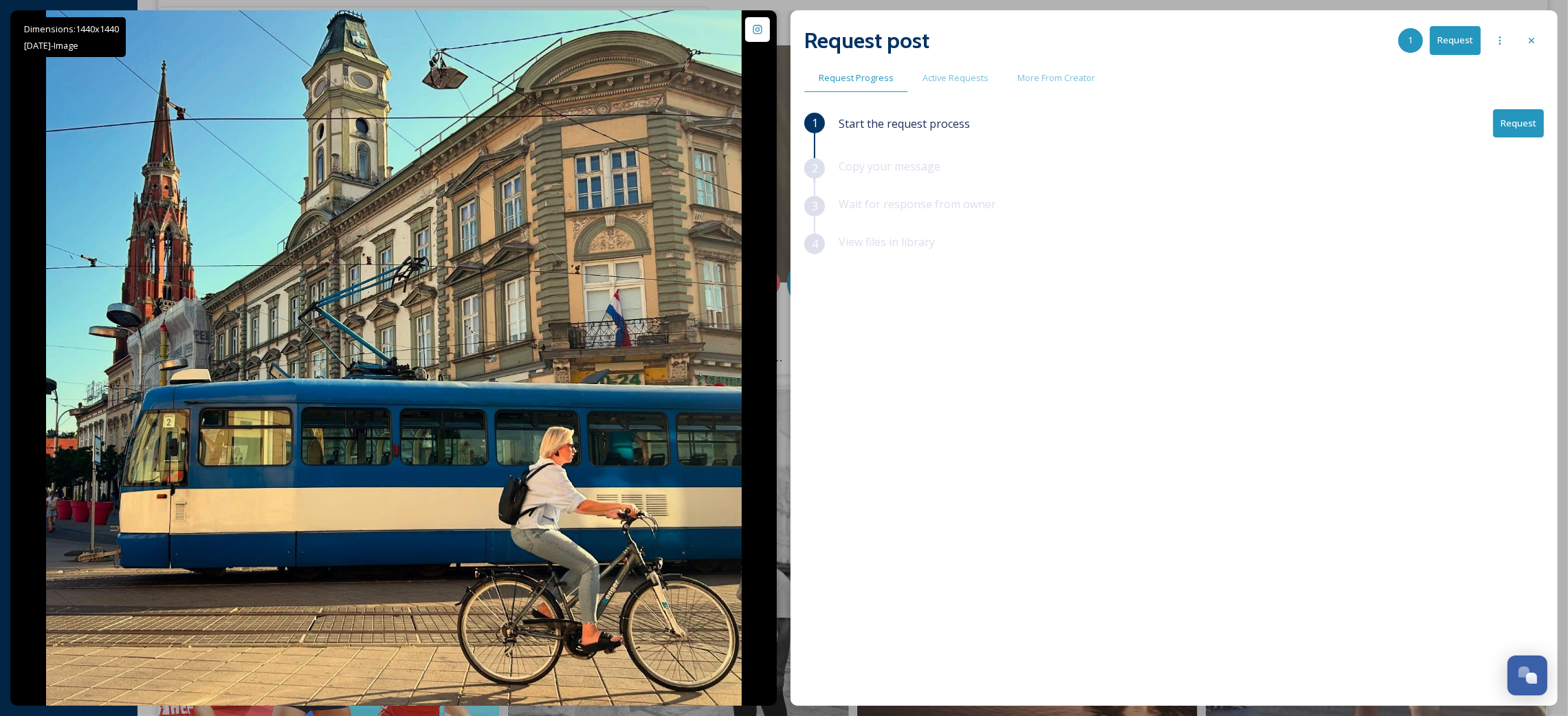
click at [1531, 128] on button "Request" at bounding box center [1519, 123] width 51 height 28
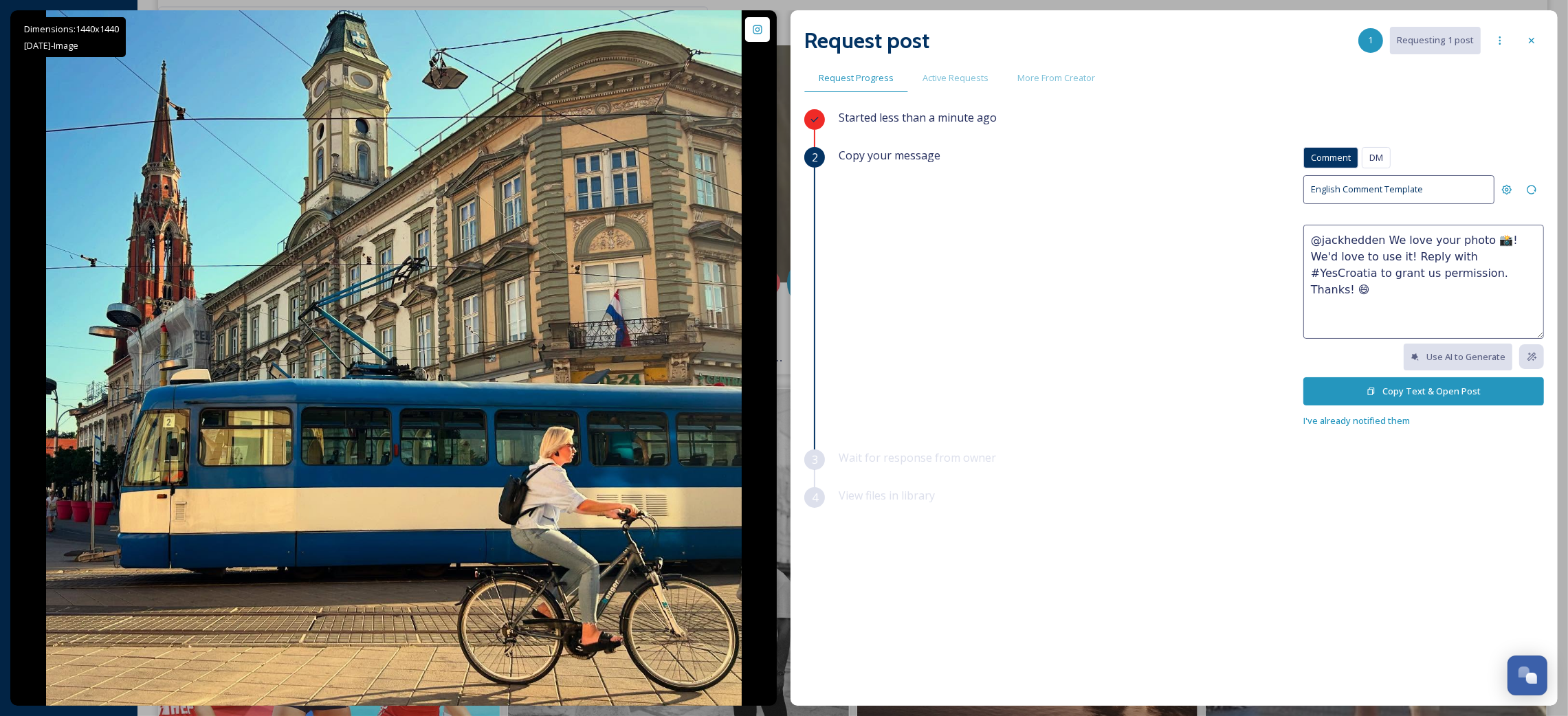
drag, startPoint x: 1374, startPoint y: 257, endPoint x: 1348, endPoint y: 257, distance: 26.0
click at [1348, 257] on textarea "@jackhedden We love your photo 📸! We'd love to use it! Reply with #YesCroatia t…" at bounding box center [1423, 282] width 240 height 114
type textarea "@jackhedden We love your photo 📸! We'd love to post it on our social media chan…"
click at [1376, 473] on div "Wait for response from owner" at bounding box center [1190, 468] width 705 height 38
click at [1404, 390] on button "Copy Text & Open Post" at bounding box center [1423, 392] width 240 height 28
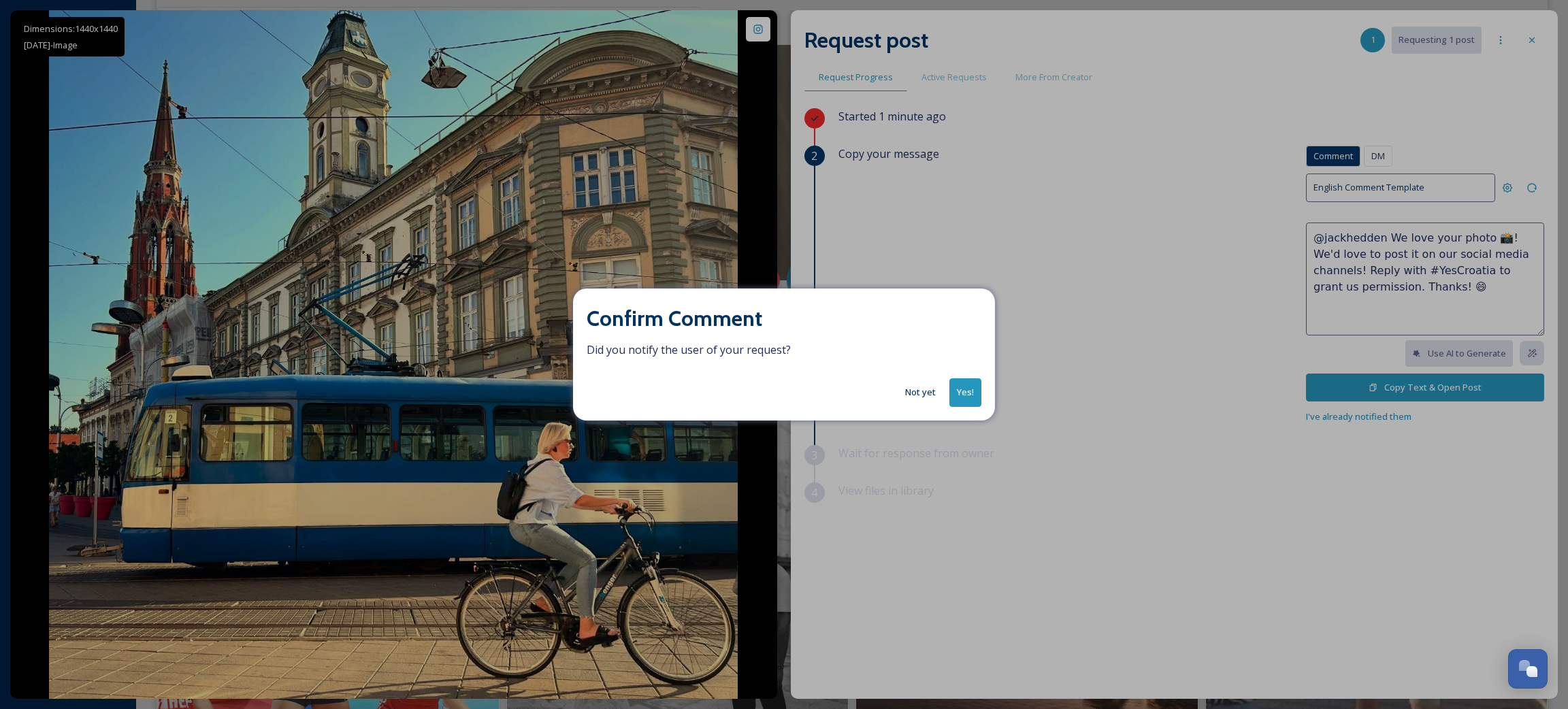
click at [966, 391] on button "Yes!" at bounding box center [965, 392] width 32 height 28
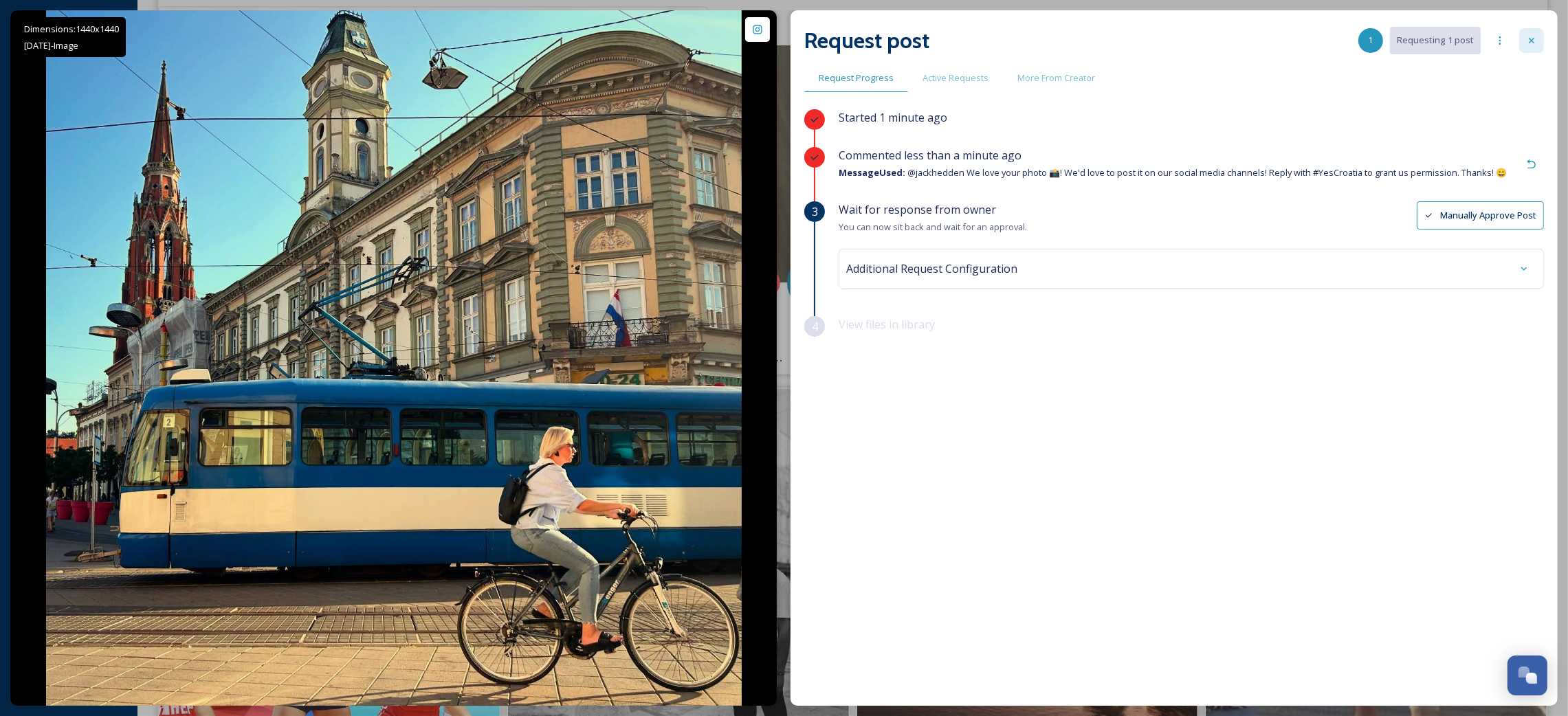
click at [1523, 36] on div at bounding box center [1531, 41] width 25 height 25
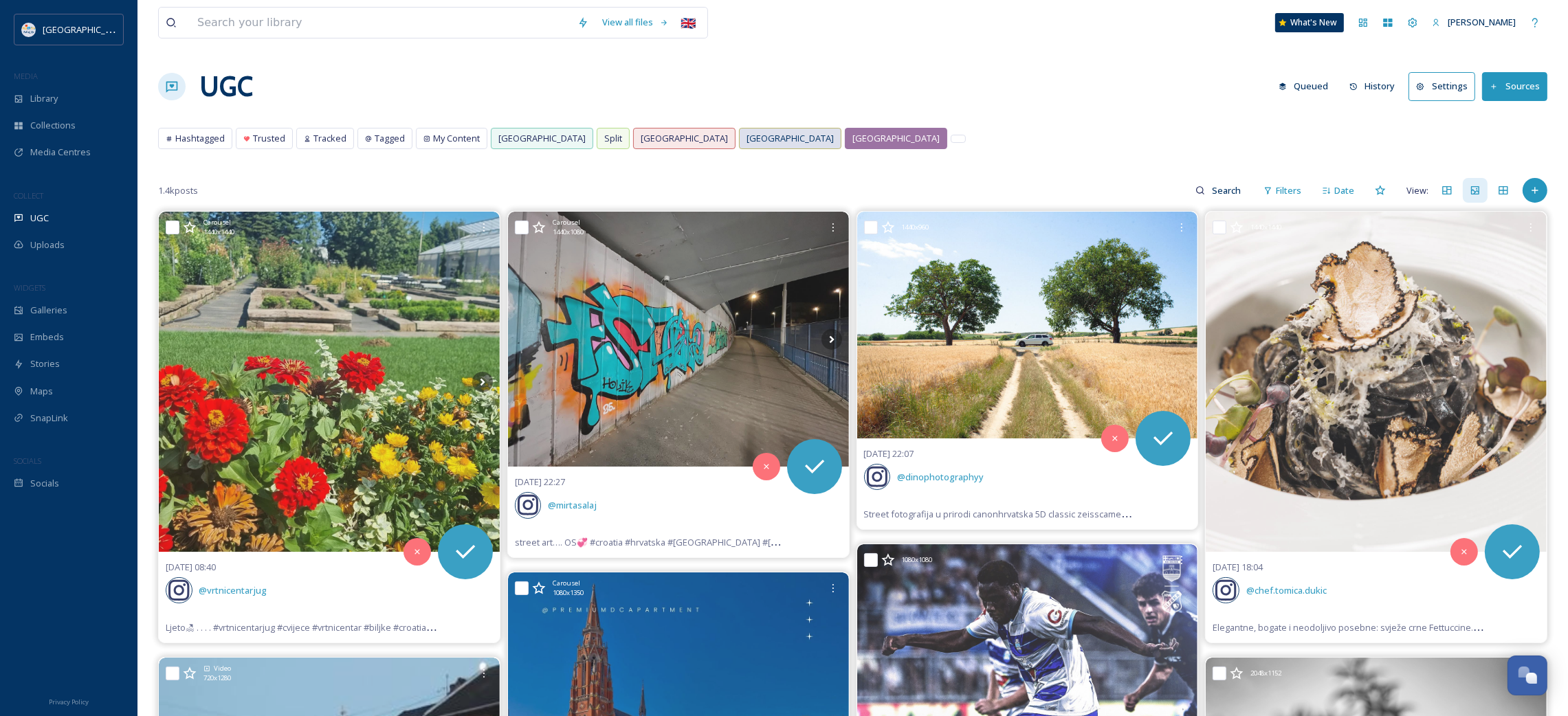
click at [747, 140] on span "[GEOGRAPHIC_DATA]" at bounding box center [790, 138] width 87 height 13
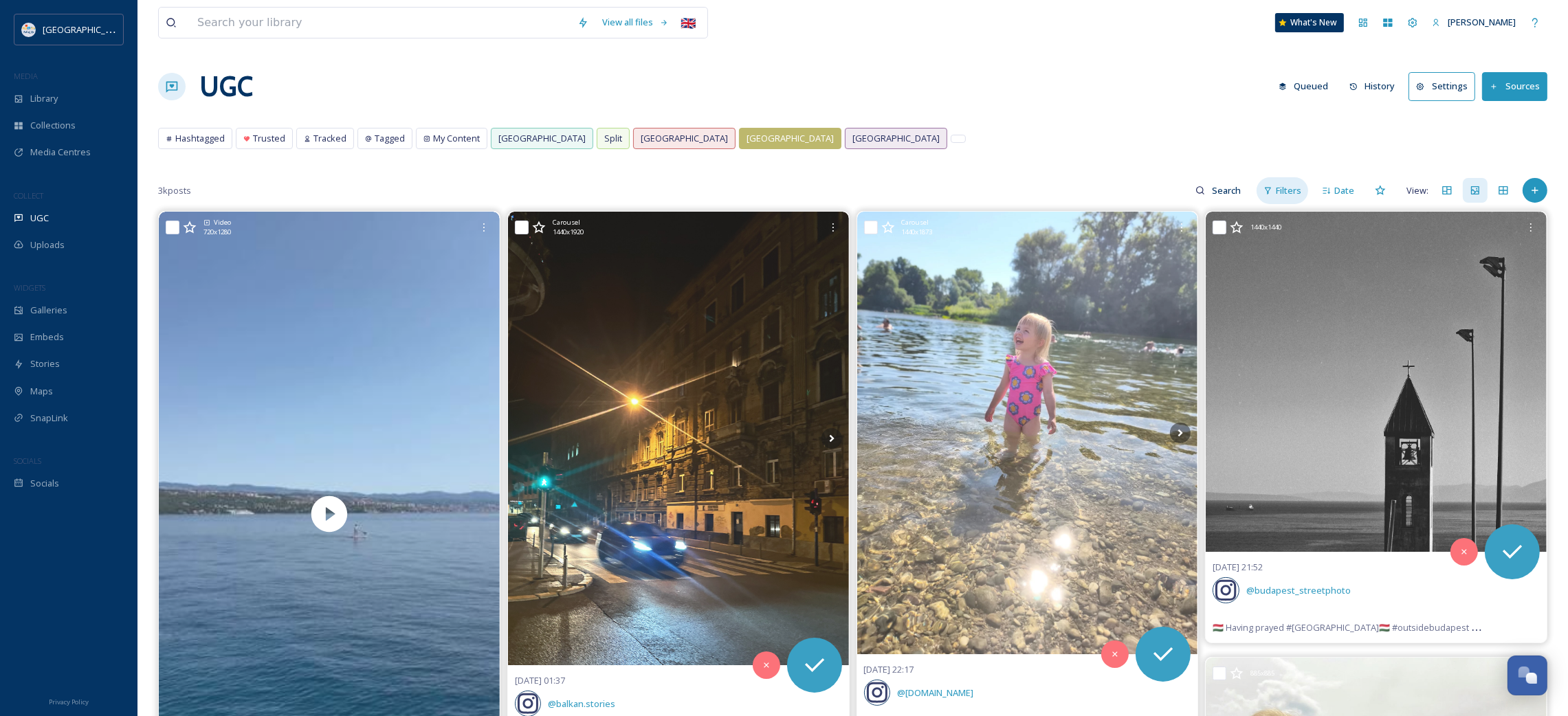
click at [1290, 192] on span "Filters" at bounding box center [1288, 191] width 26 height 13
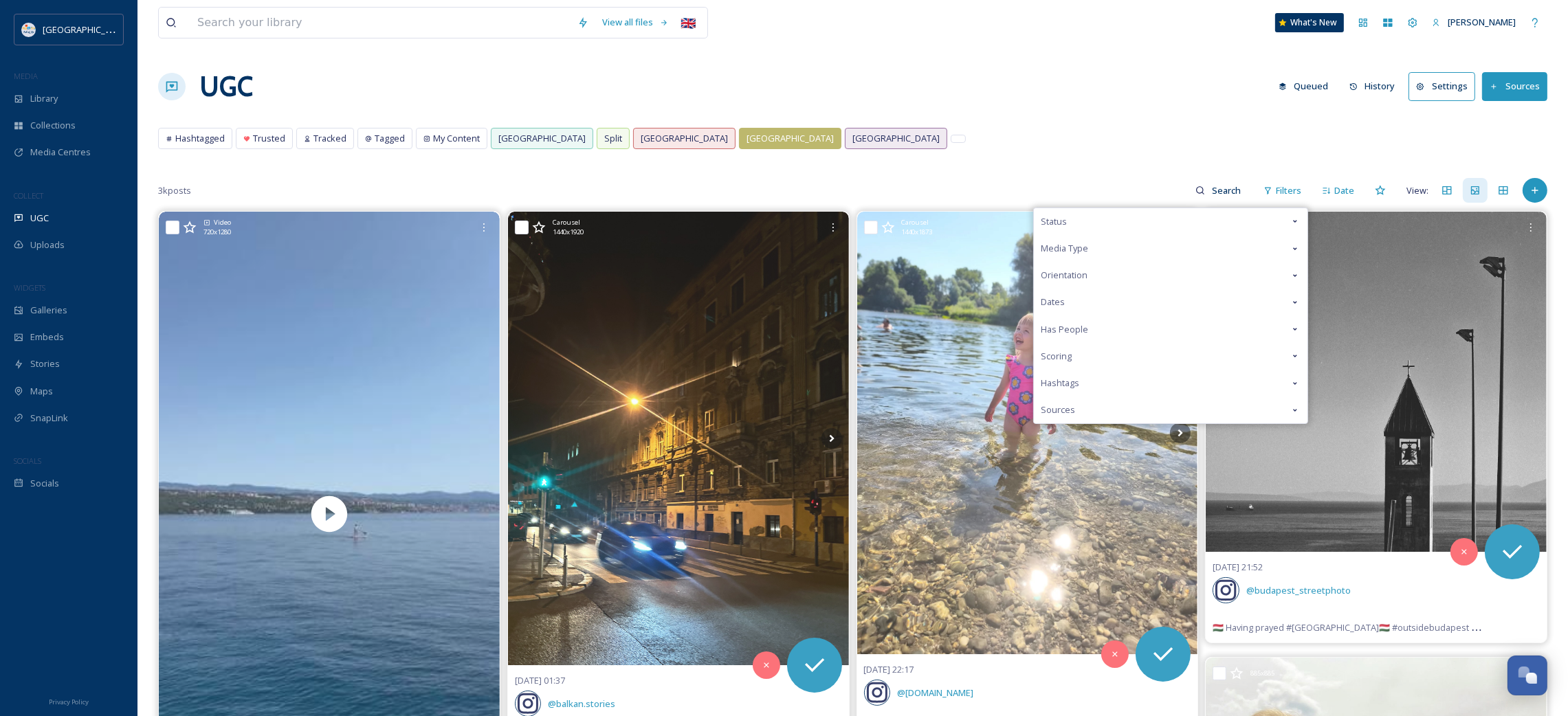
click at [1103, 245] on div "Media Type" at bounding box center [1170, 248] width 273 height 26
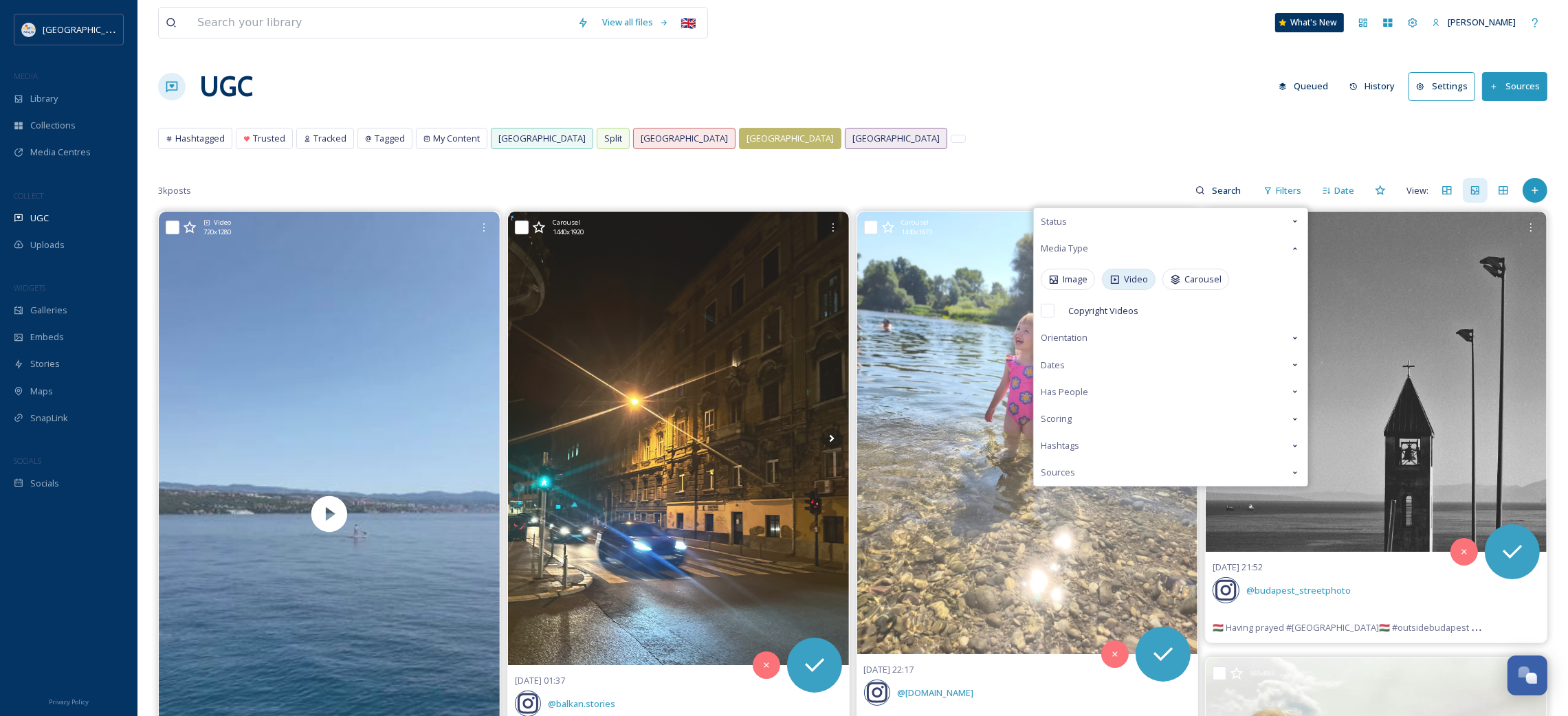
click at [1136, 283] on span "Video" at bounding box center [1136, 279] width 24 height 13
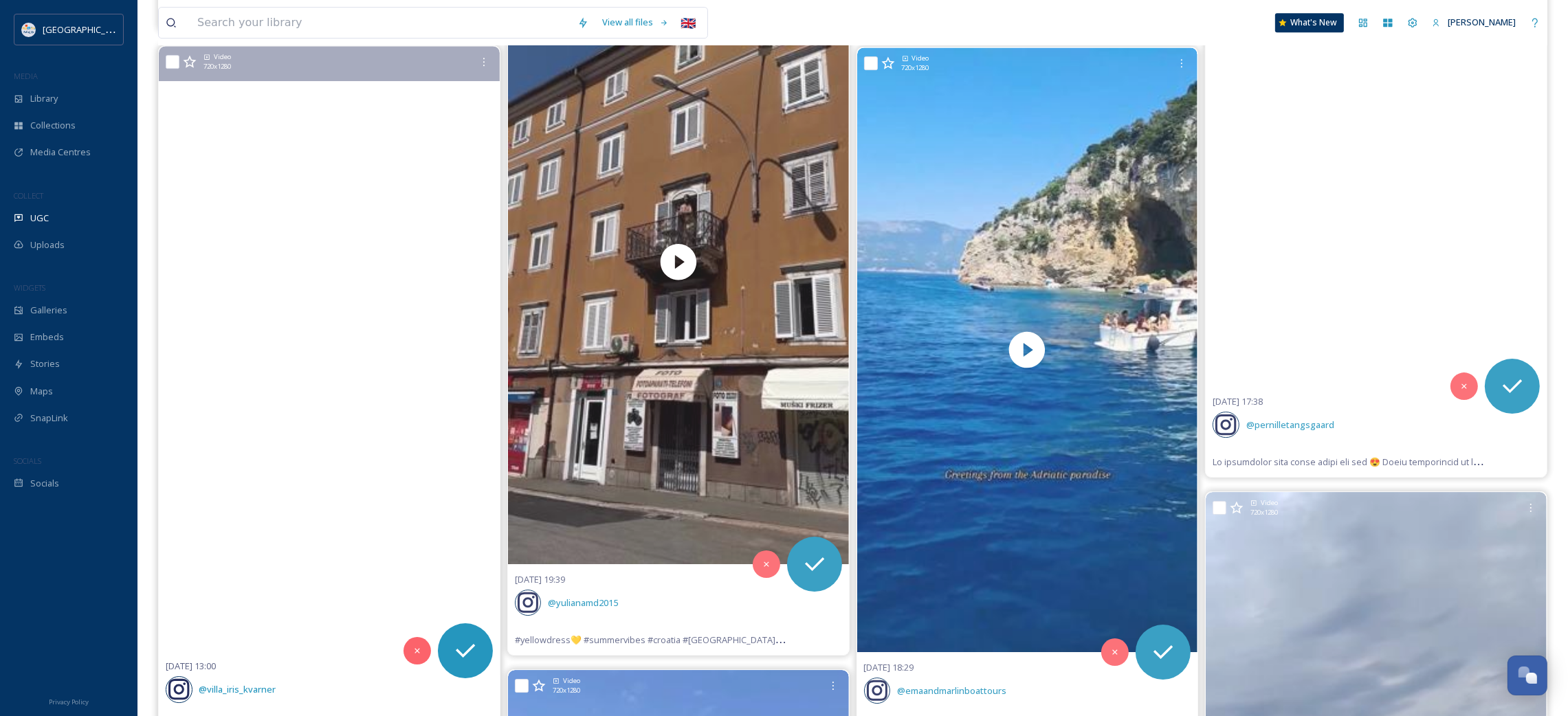
scroll to position [6595, 0]
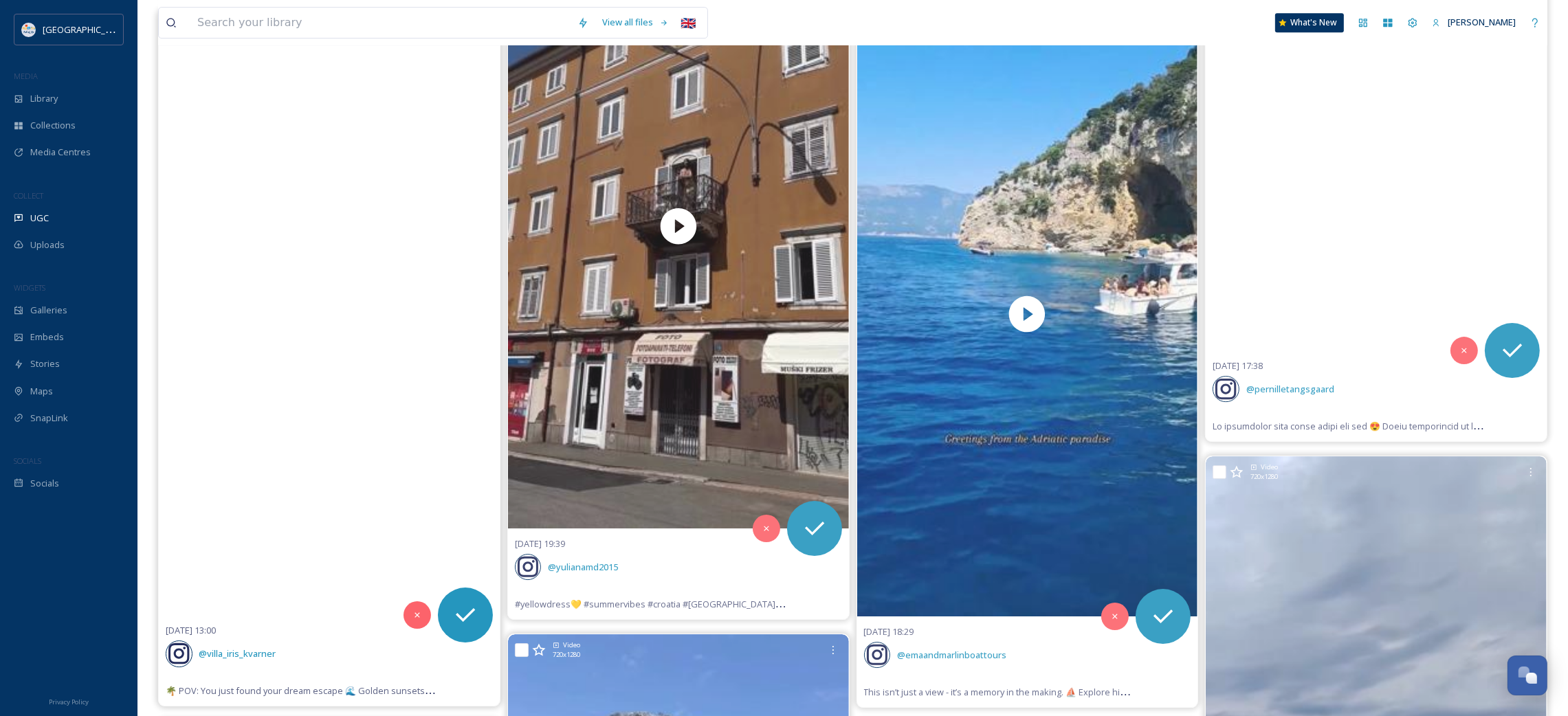
click at [270, 393] on video "🌴 POV: You just found your dream escape 🌊\aGolden sunsets, swaying palms, and e…" at bounding box center [329, 312] width 341 height 604
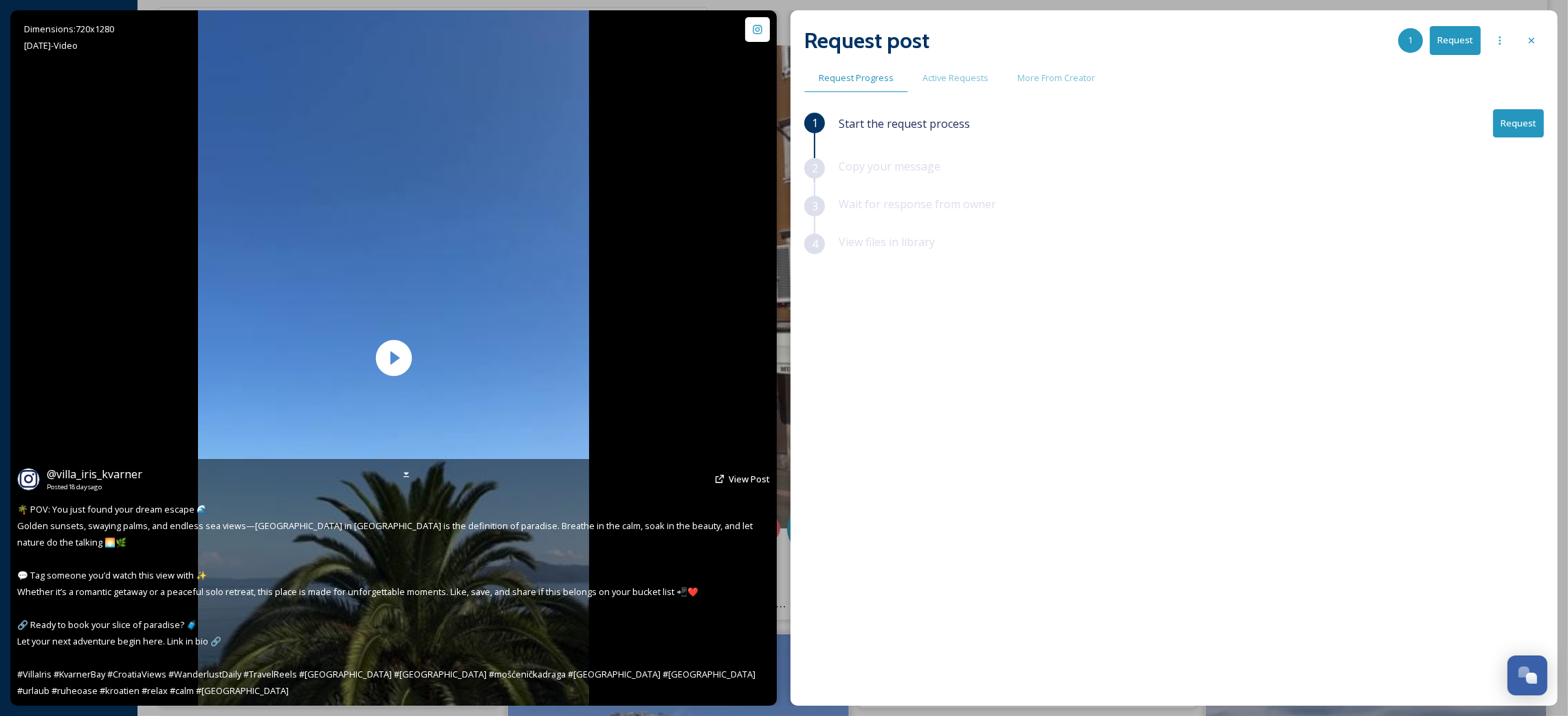
click at [740, 486] on div "@ villa_iris_kvarner Posted [DATE] View Post" at bounding box center [393, 479] width 752 height 26
click at [742, 485] on span "View Post" at bounding box center [749, 479] width 42 height 12
click at [739, 488] on div "@ villa_iris_kvarner Posted [DATE] View Post" at bounding box center [393, 479] width 752 height 26
click at [121, 481] on span "@ villa_iris_kvarner" at bounding box center [94, 474] width 96 height 15
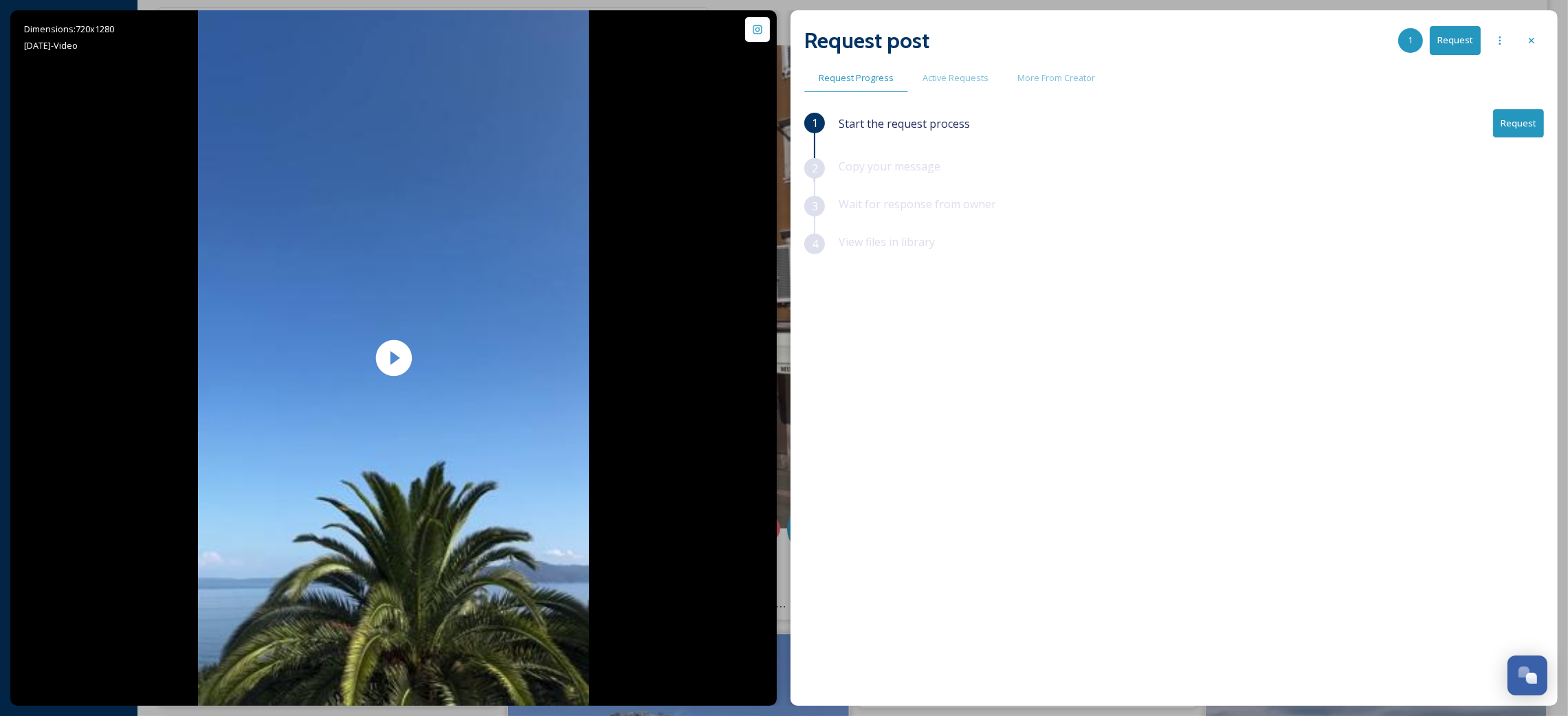
click at [1532, 127] on button "Request" at bounding box center [1519, 123] width 51 height 28
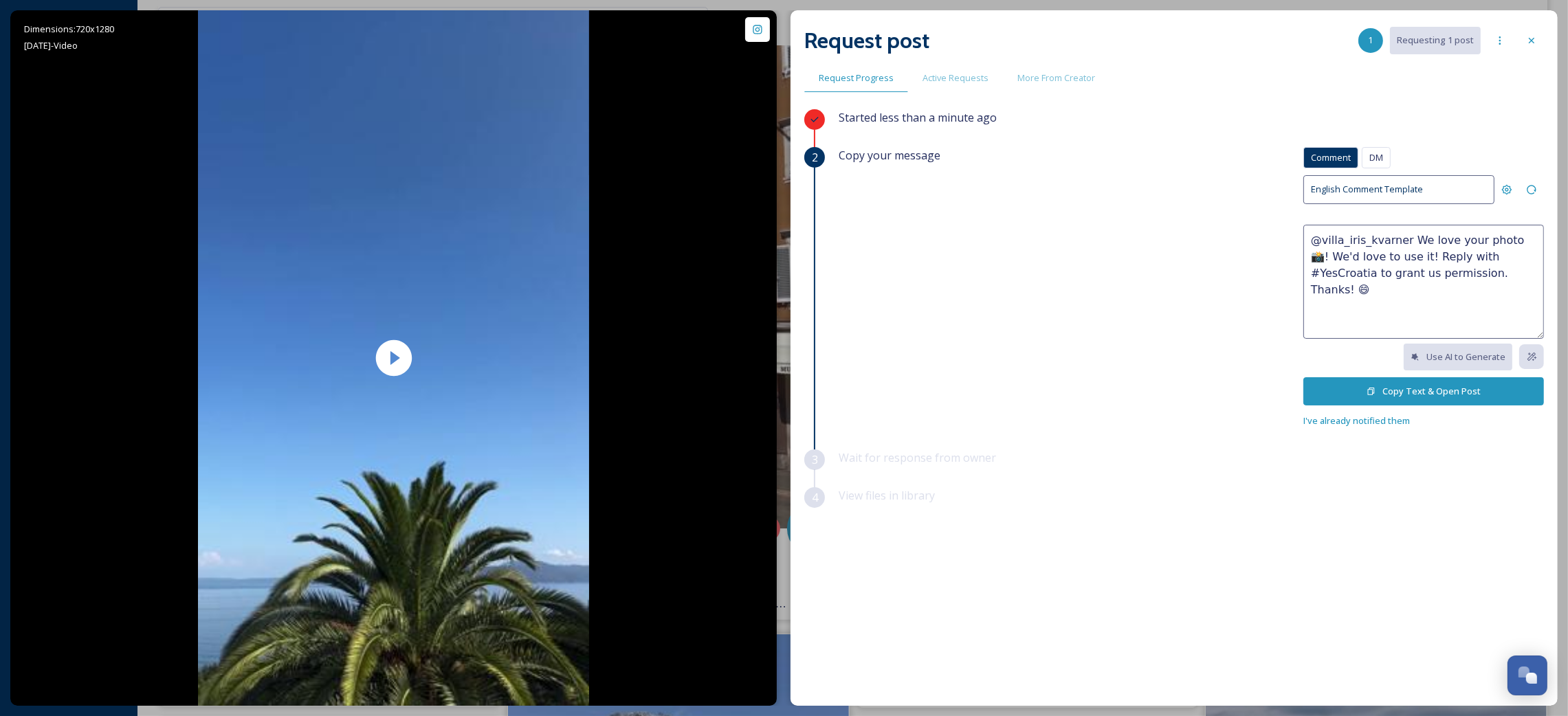
drag, startPoint x: 1495, startPoint y: 237, endPoint x: 1471, endPoint y: 241, distance: 24.3
click at [1471, 241] on textarea "@villa_iris_kvarner We love your photo 📸! We'd love to use it! Reply with #YesC…" at bounding box center [1423, 282] width 240 height 114
drag, startPoint x: 1401, startPoint y: 255, endPoint x: 1375, endPoint y: 257, distance: 26.1
click at [1375, 257] on textarea "@villa_iris_kvarner We love your video 📸! We'd love to use it! Reply with #YesC…" at bounding box center [1423, 282] width 240 height 114
click at [1484, 300] on textarea "@villa_iris_kvarner We love your video 📸! We'd love to post it on our social me…" at bounding box center [1423, 282] width 240 height 114
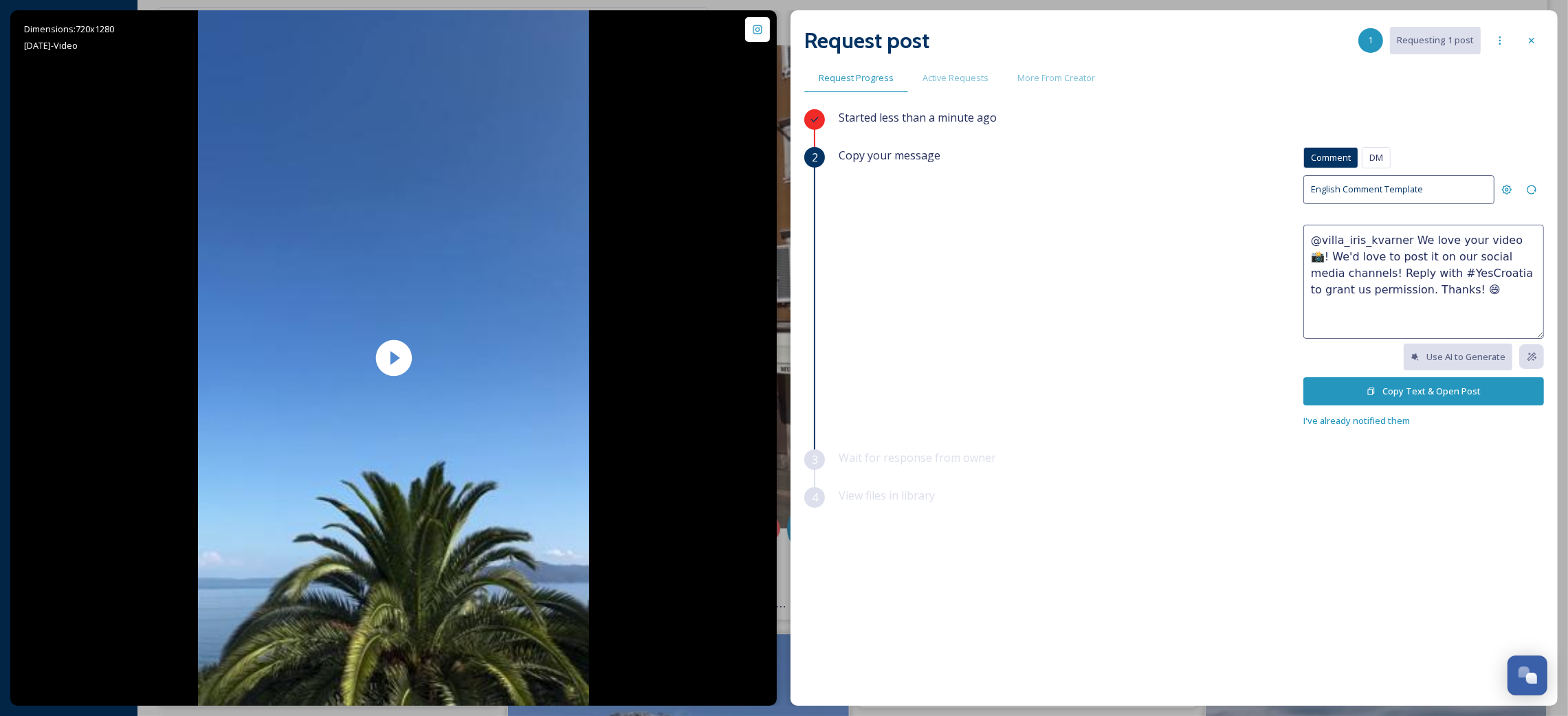
type textarea "@villa_iris_kvarner We love your video 📸! We'd love to post it on our social me…"
click at [1453, 395] on button "Copy Text & Open Post" at bounding box center [1423, 392] width 240 height 28
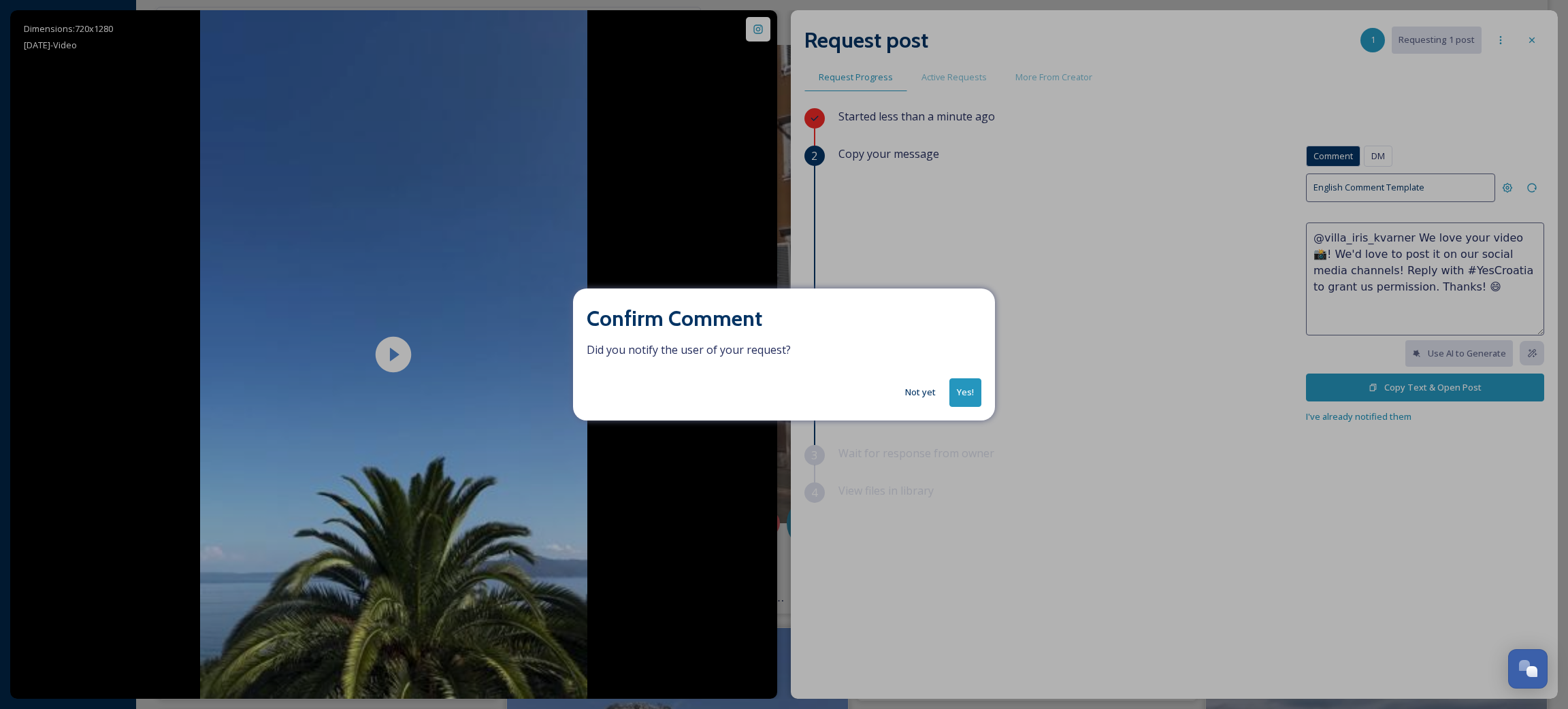
click at [951, 391] on button "Yes!" at bounding box center [965, 392] width 32 height 28
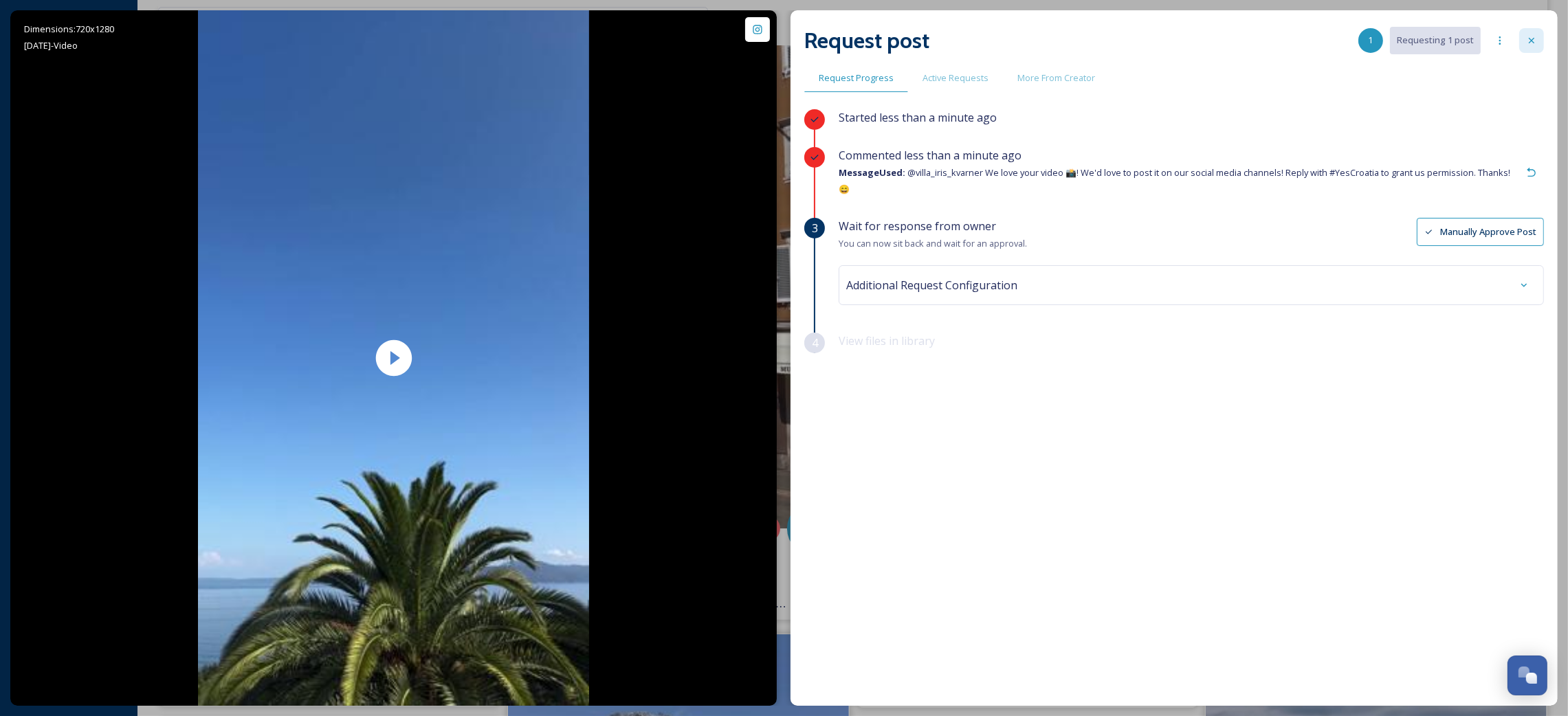
click at [1541, 36] on div at bounding box center [1531, 41] width 25 height 25
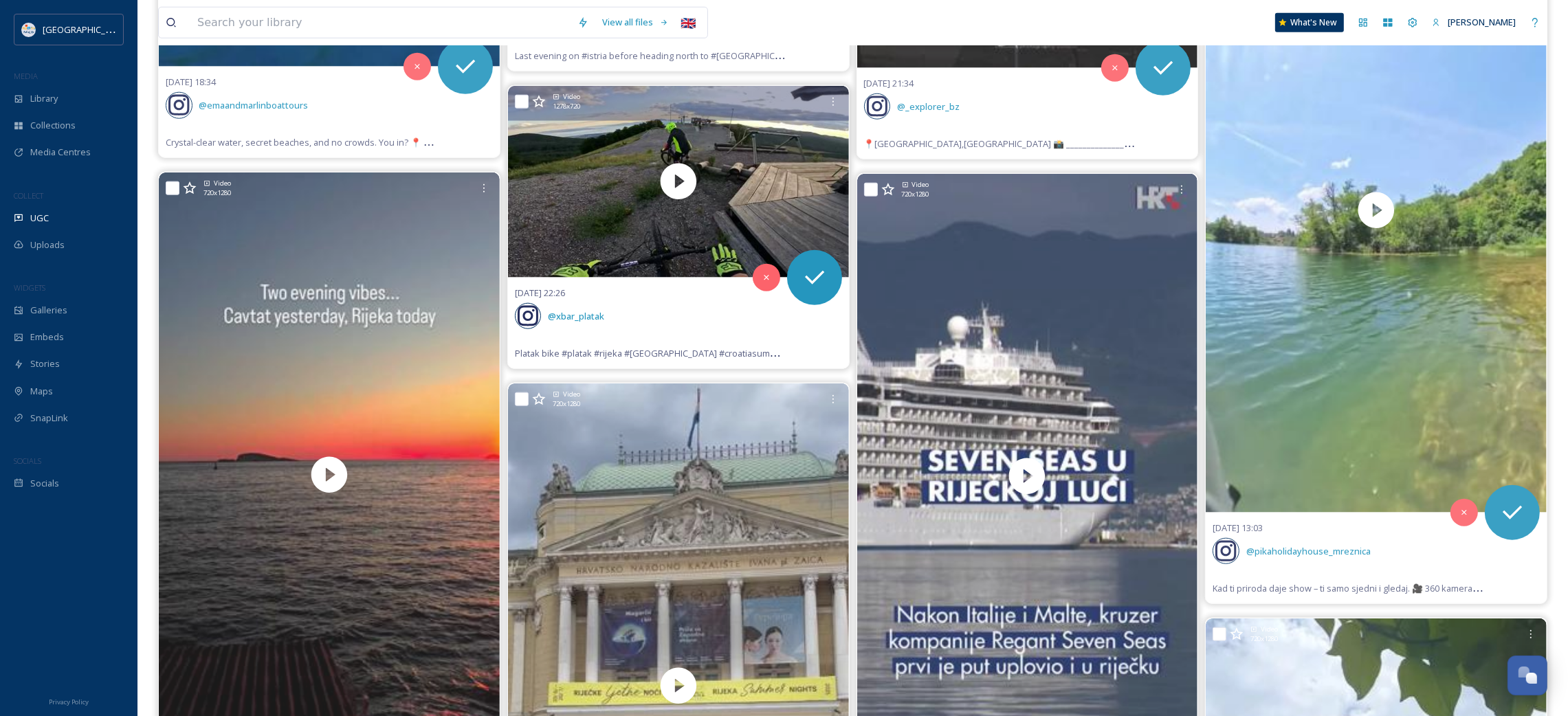
scroll to position [10398, 0]
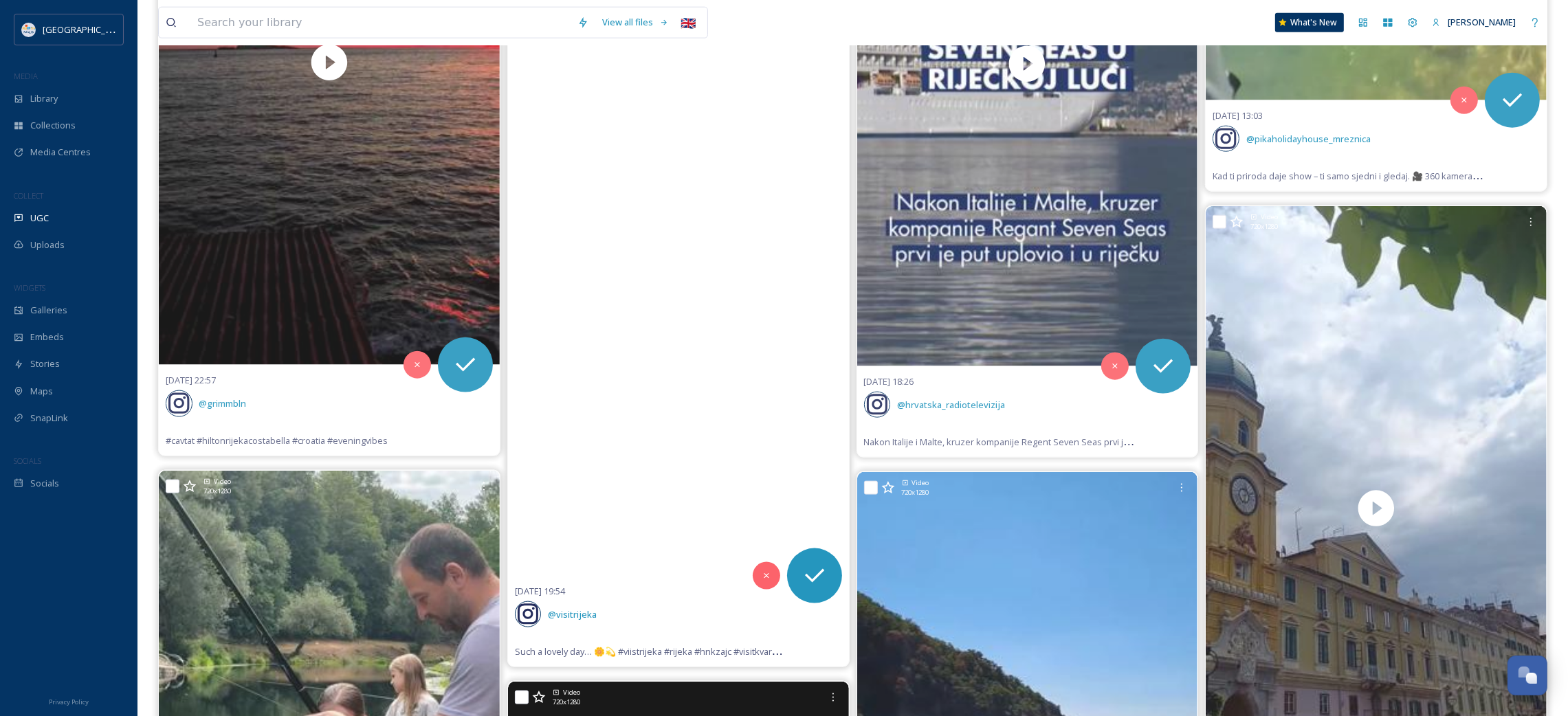
click at [687, 301] on video "Such a lovely day… 🌼💫\a\a#viistrijeka #rijeka #hnkzajc #visitkvarner #croatiafu…" at bounding box center [678, 272] width 341 height 604
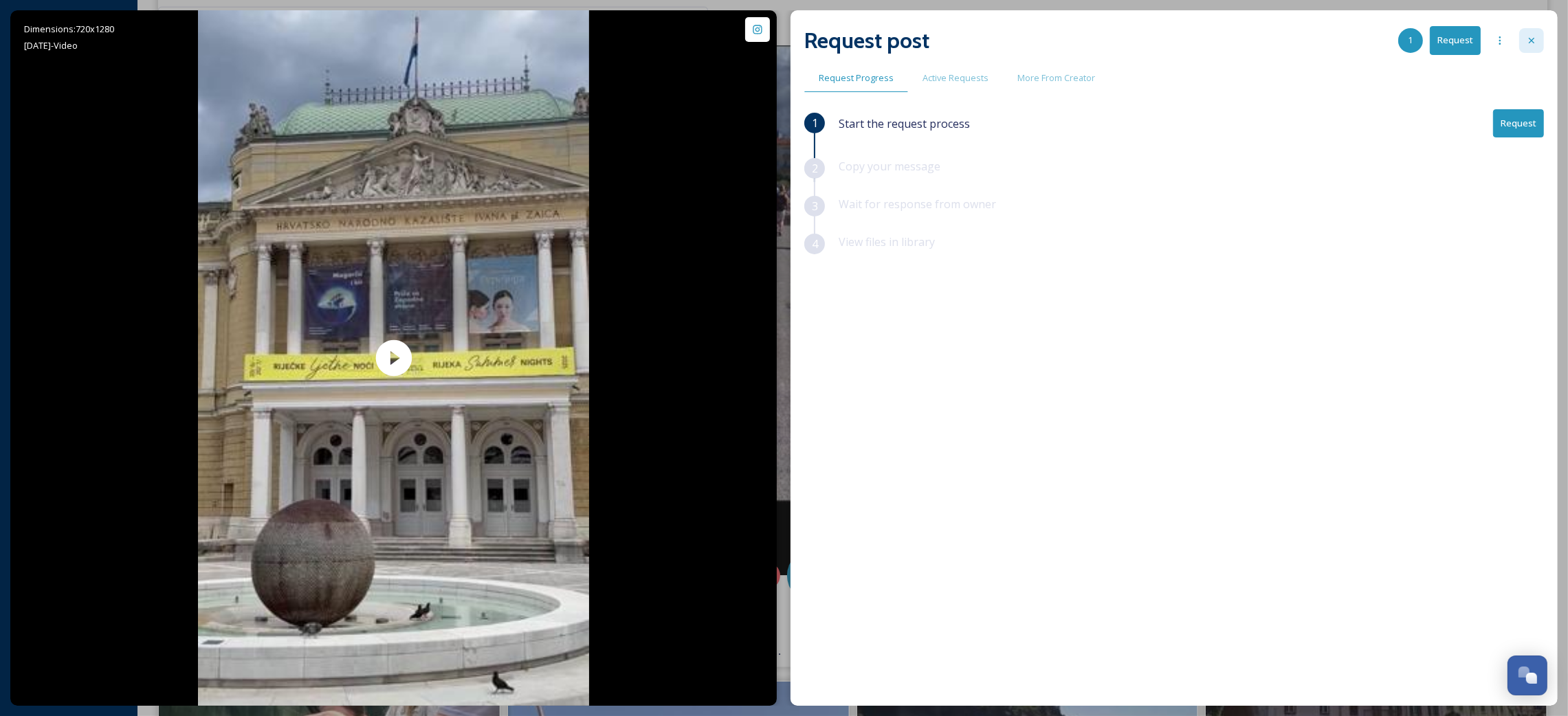
click at [1531, 44] on icon at bounding box center [1532, 41] width 11 height 11
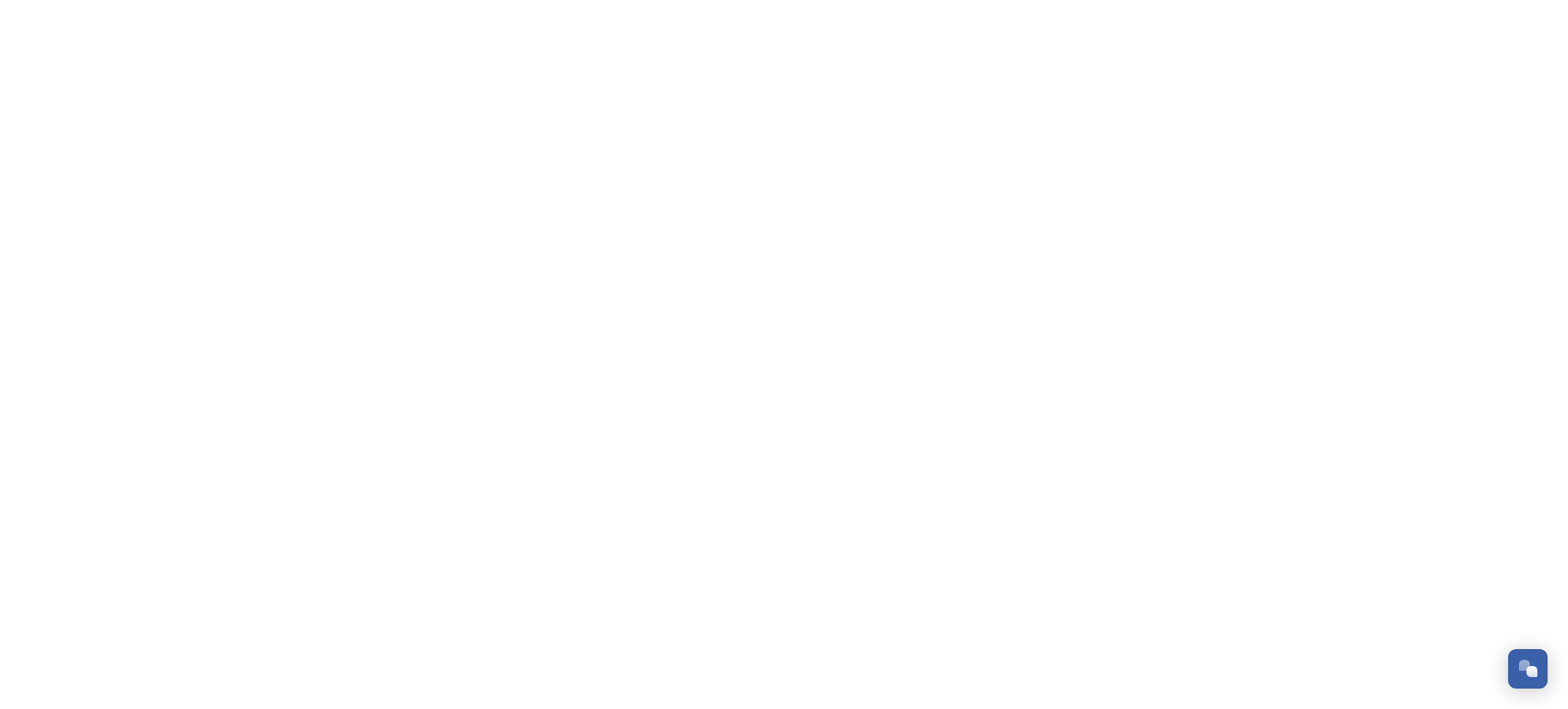
scroll to position [789, 0]
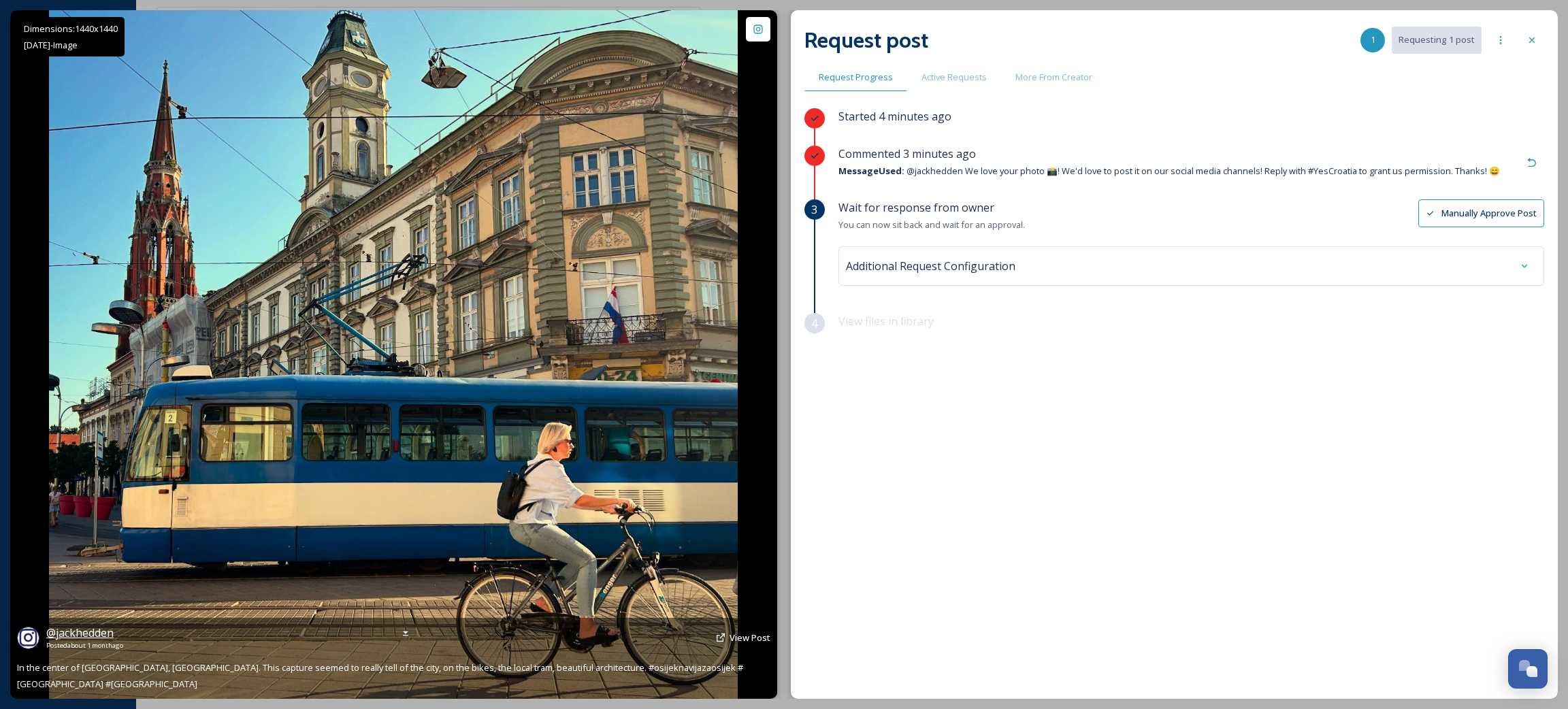
click at [67, 641] on span "@ jackhedden" at bounding box center [80, 633] width 67 height 15
